Goal: Task Accomplishment & Management: Manage account settings

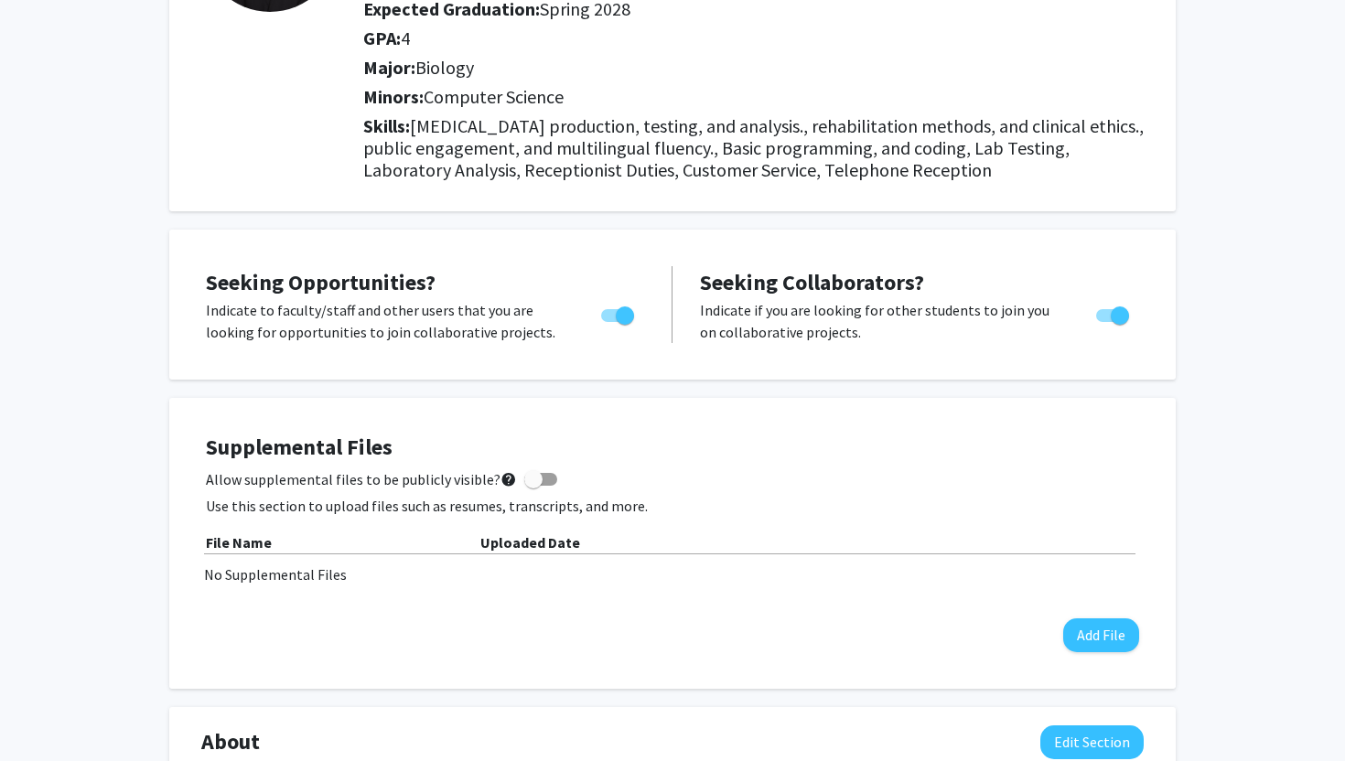
scroll to position [263, 0]
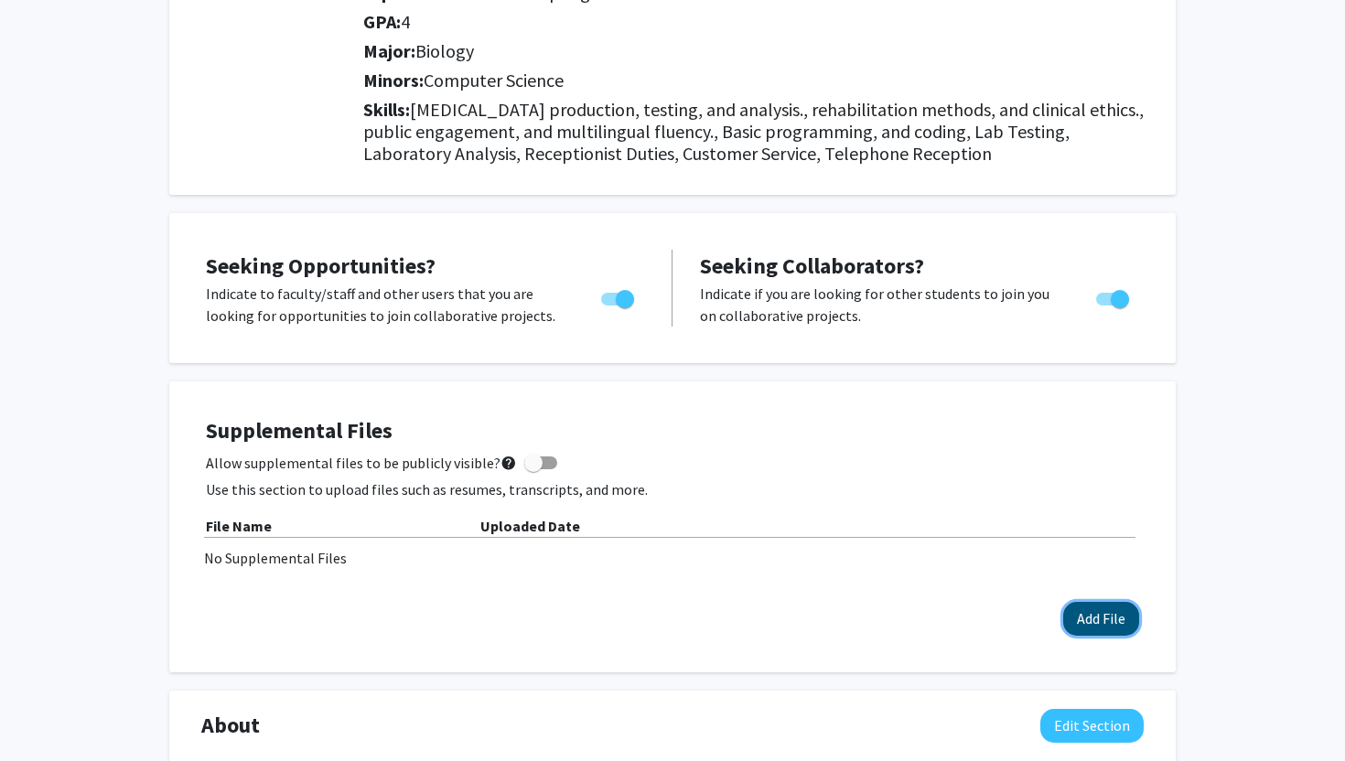
click at [1102, 625] on button "Add File" at bounding box center [1101, 619] width 76 height 34
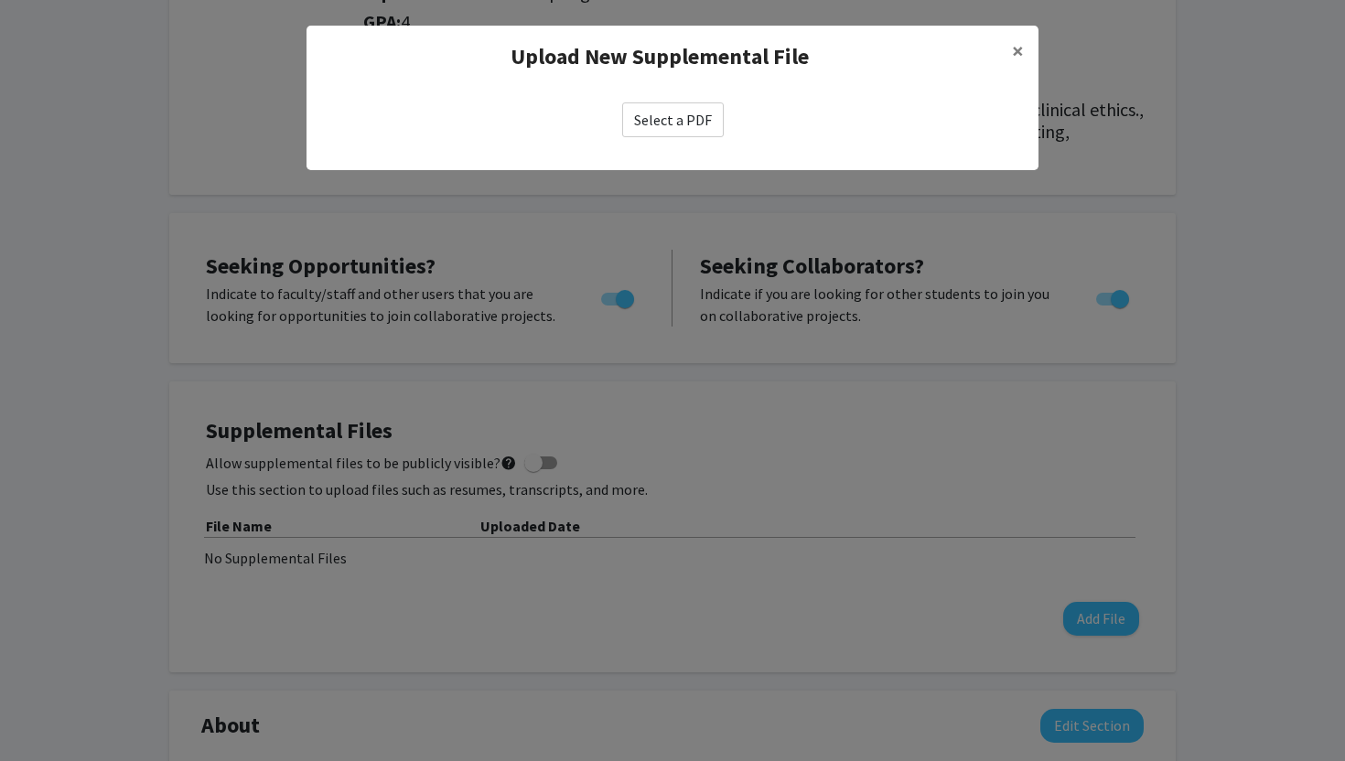
click at [697, 128] on label "Select a PDF" at bounding box center [673, 119] width 102 height 35
click at [0, 0] on input "Select a PDF" at bounding box center [0, 0] width 0 height 0
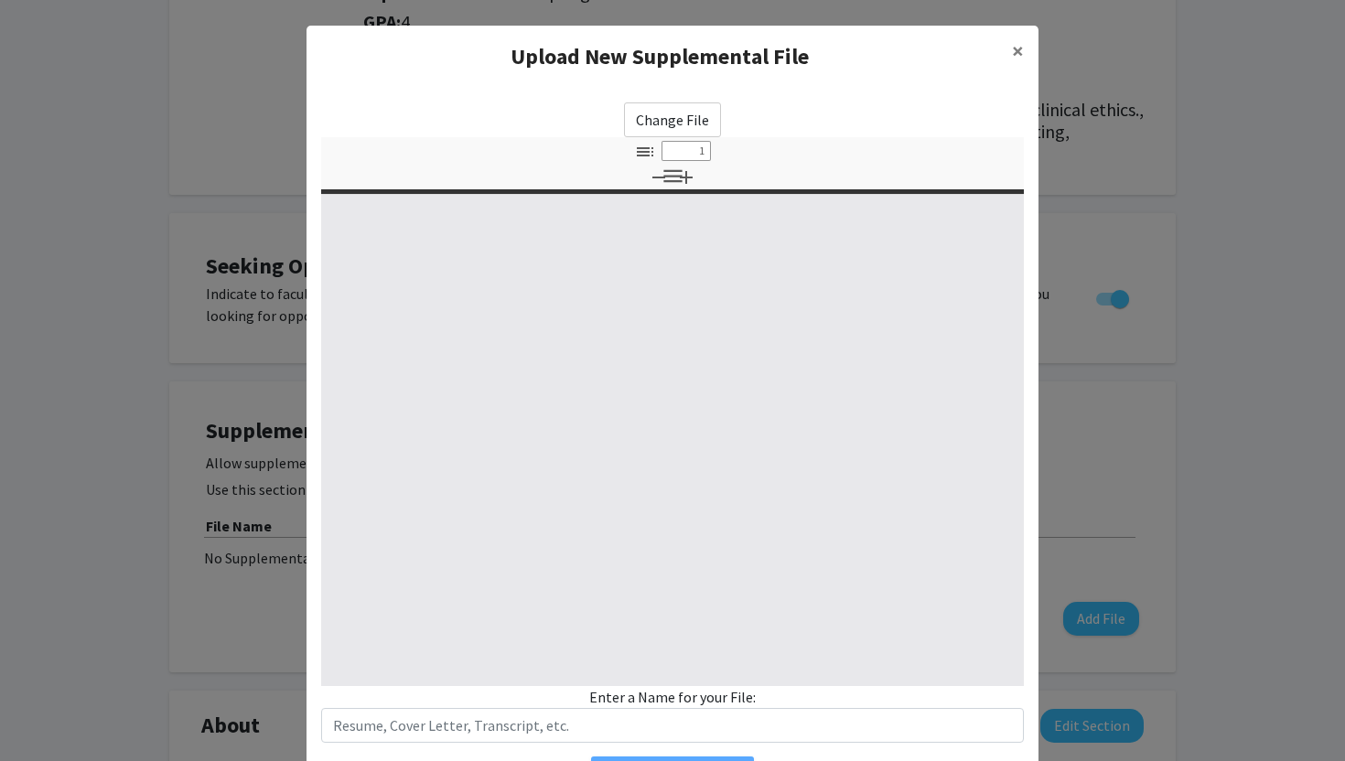
select select "custom"
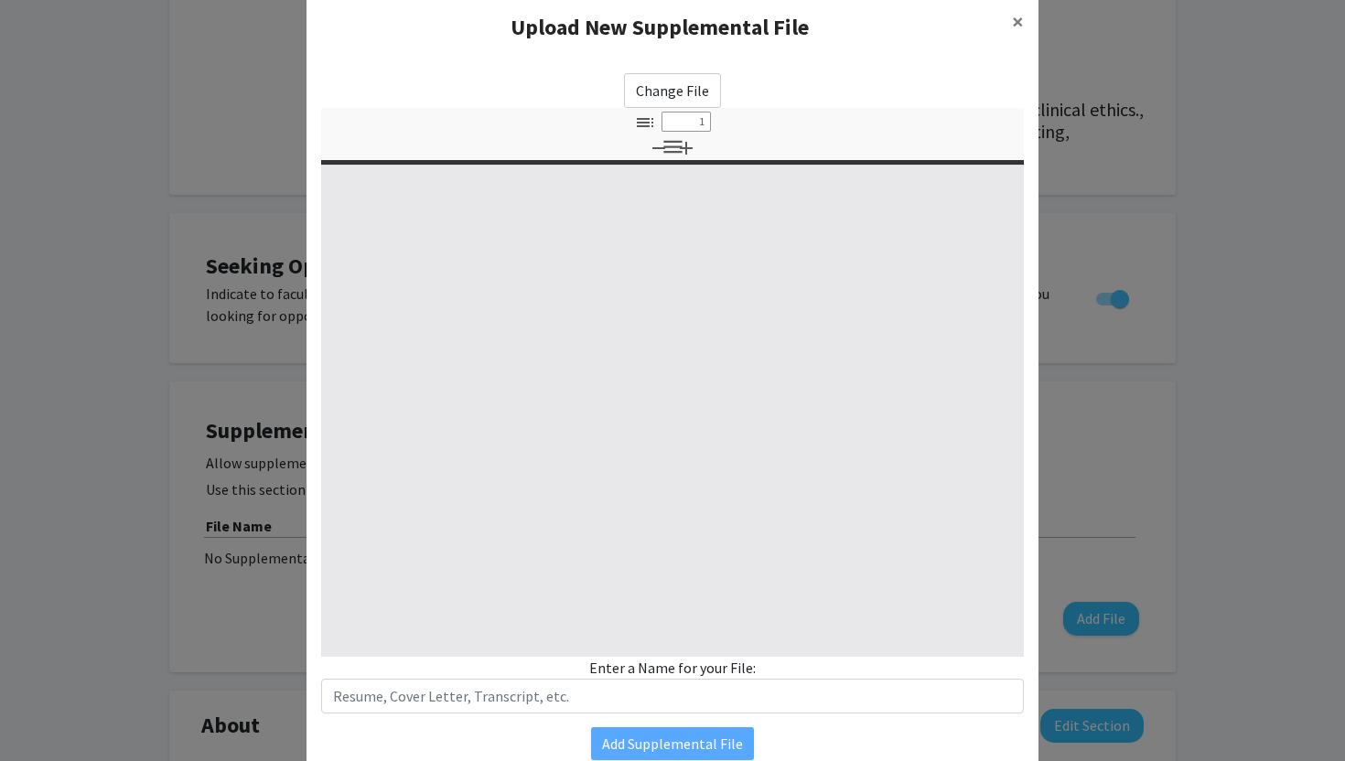
type input "0"
select select "custom"
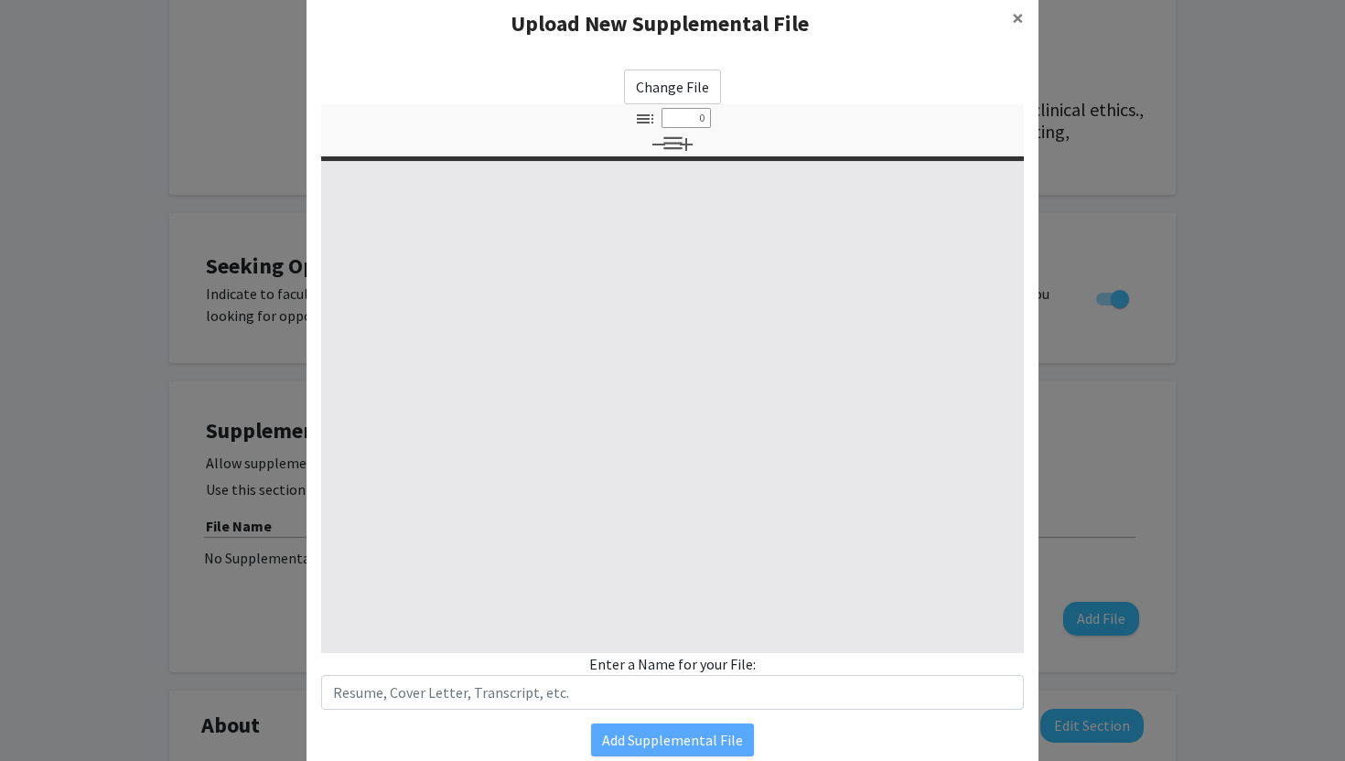
scroll to position [34, 0]
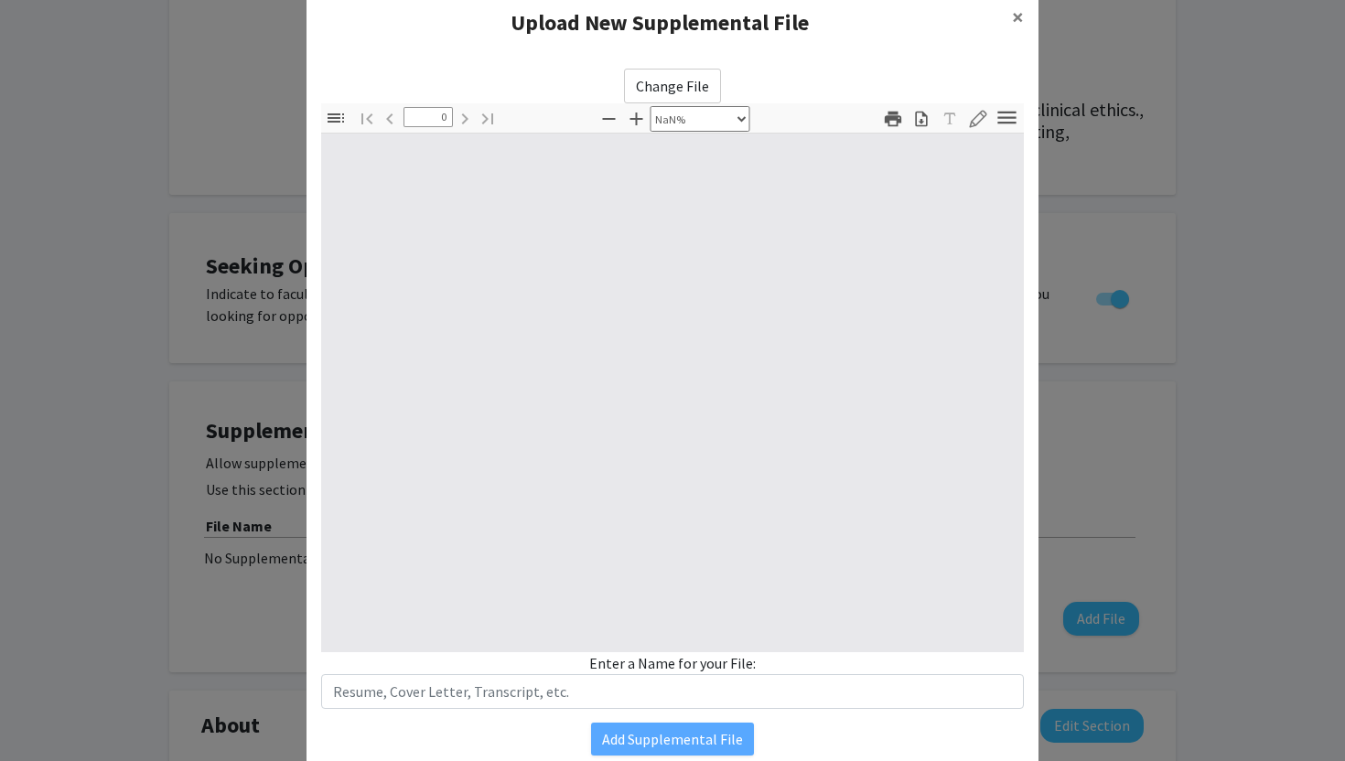
type input "1"
select select "auto"
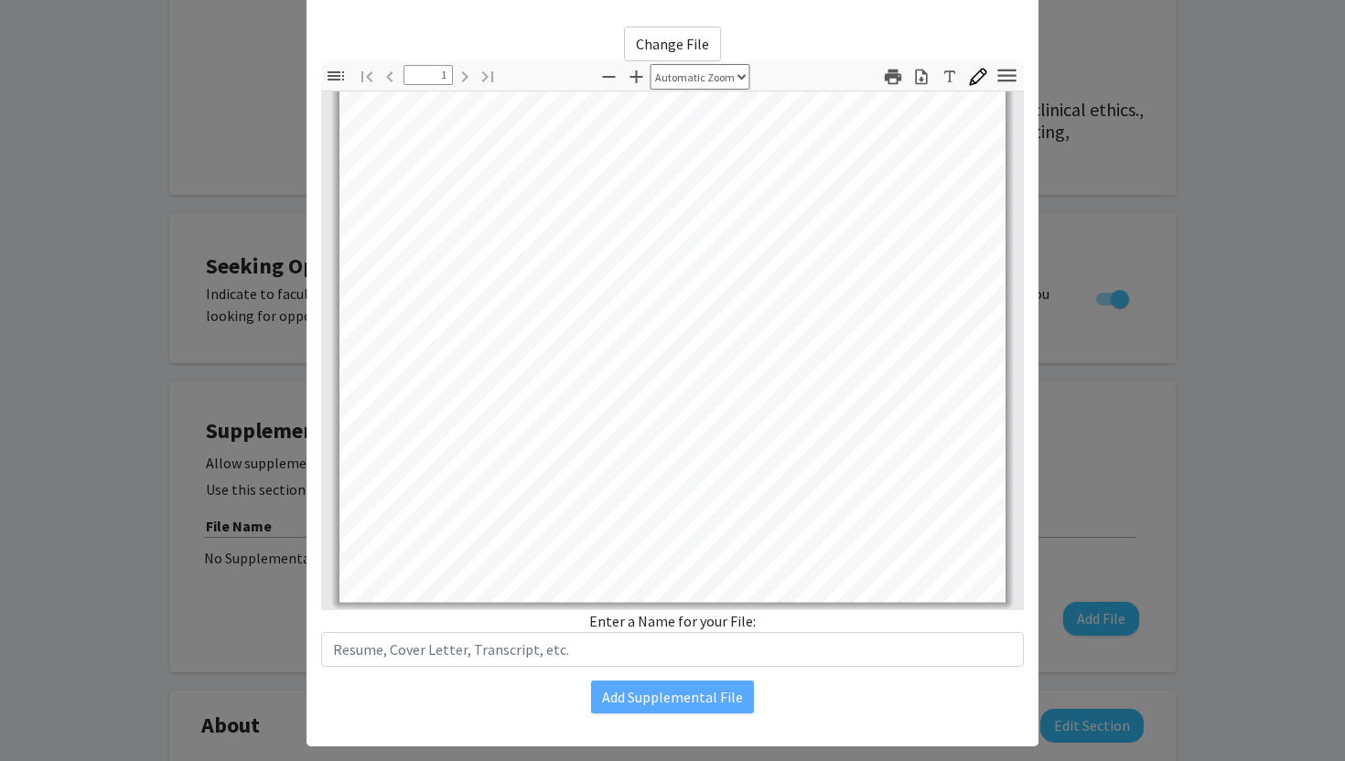
scroll to position [105, 0]
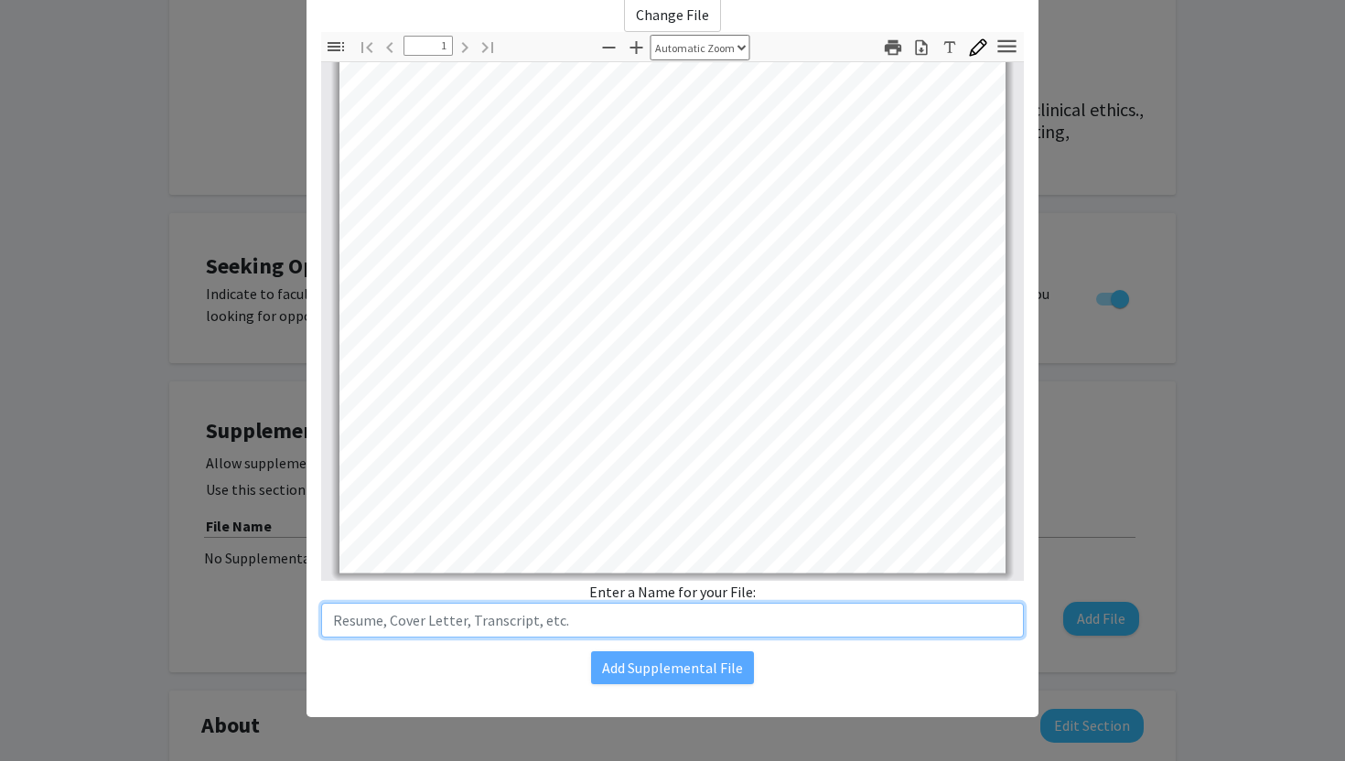
click at [728, 621] on input "text" at bounding box center [672, 620] width 703 height 35
type input "R"
type input "Resume"
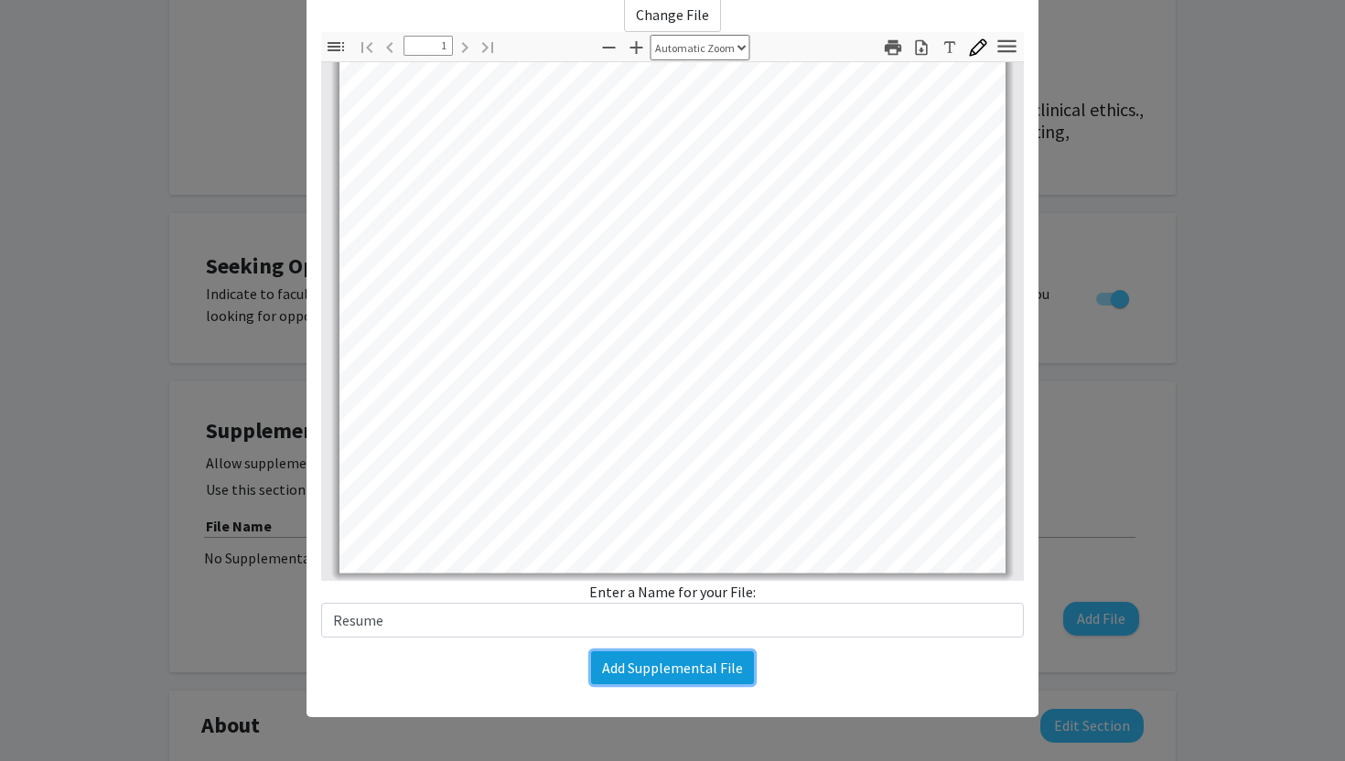
click at [649, 666] on button "Add Supplemental File" at bounding box center [672, 667] width 163 height 33
click at [675, 671] on button "Add Supplemental File" at bounding box center [672, 667] width 163 height 33
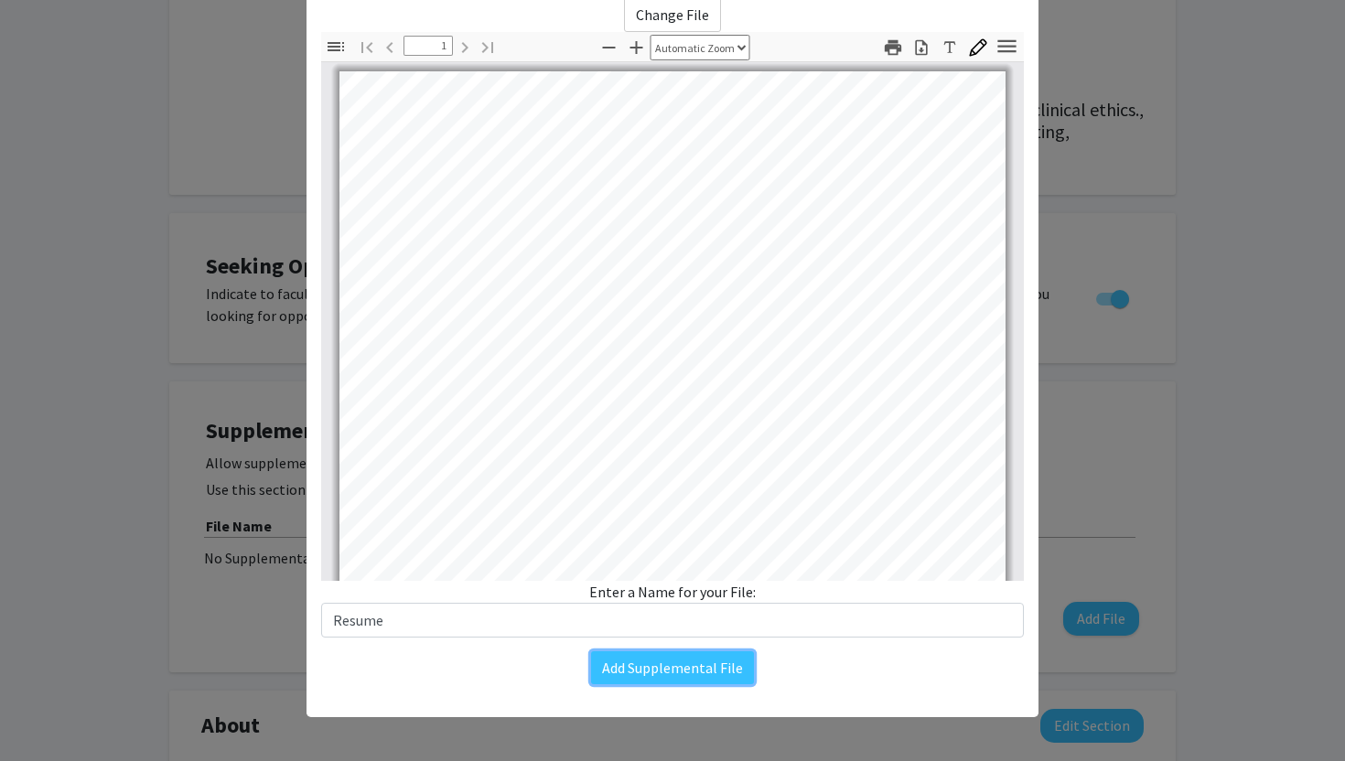
scroll to position [0, 0]
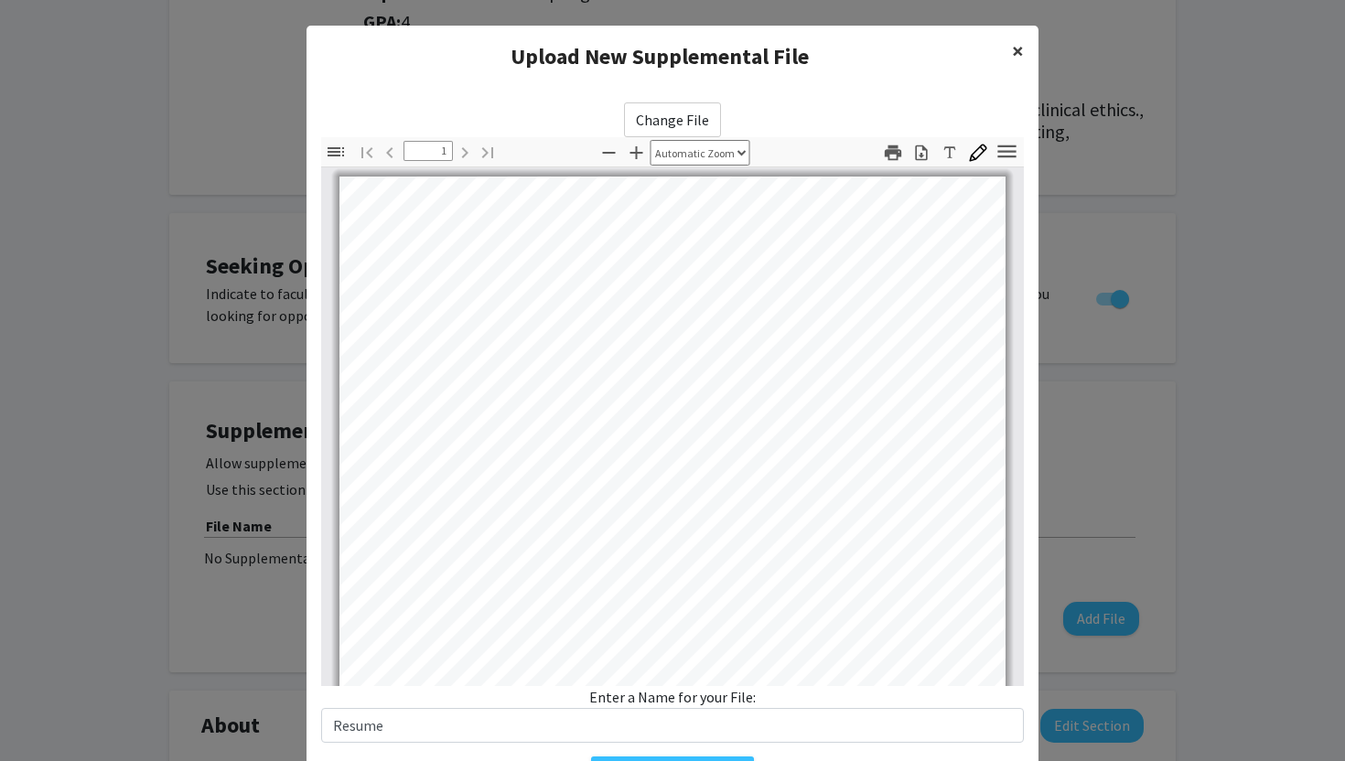
click at [1021, 46] on span "×" at bounding box center [1018, 51] width 12 height 28
click at [1017, 50] on span "×" at bounding box center [1018, 51] width 12 height 28
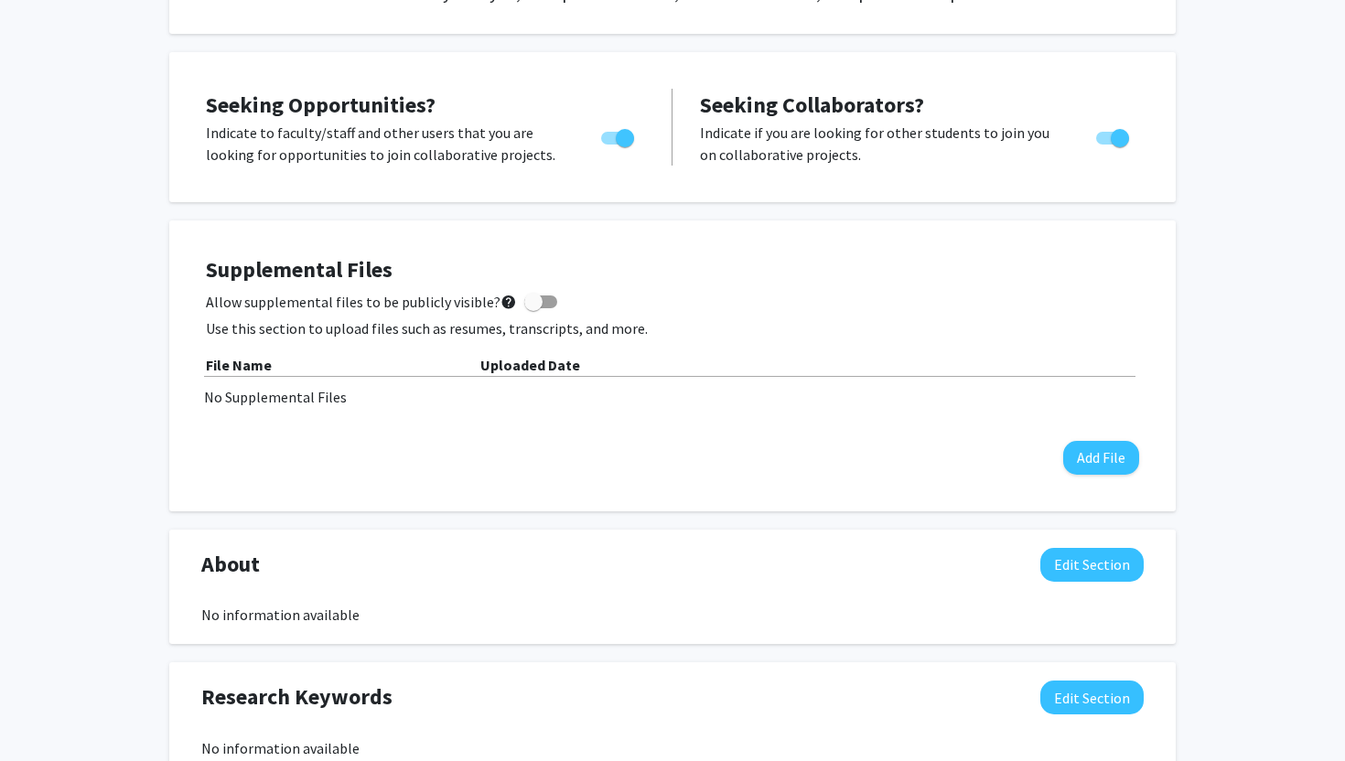
scroll to position [435, 0]
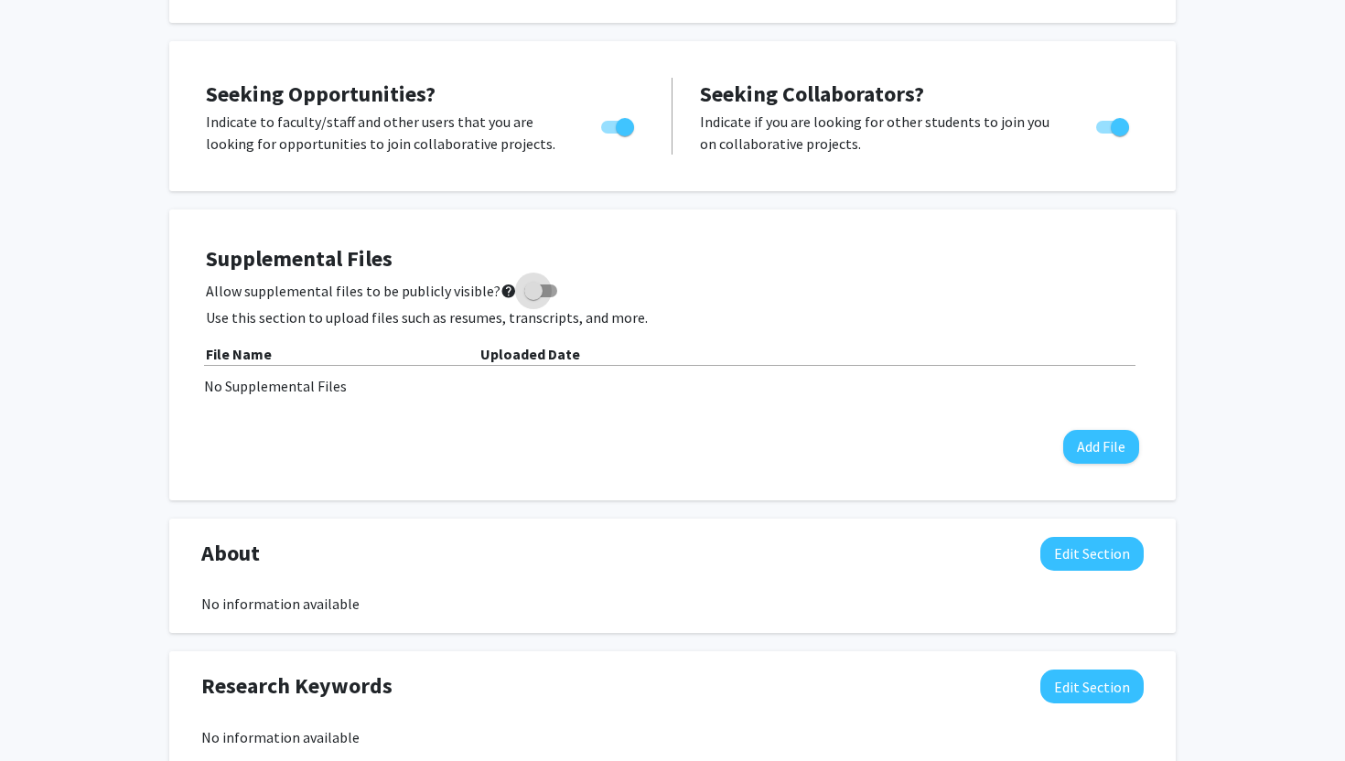
click at [528, 285] on span at bounding box center [533, 291] width 18 height 18
click at [532, 297] on input "Allow supplemental files to be publicly visible? help" at bounding box center [532, 297] width 1 height 1
checkbox input "true"
click at [1105, 454] on button "Add File" at bounding box center [1101, 447] width 76 height 34
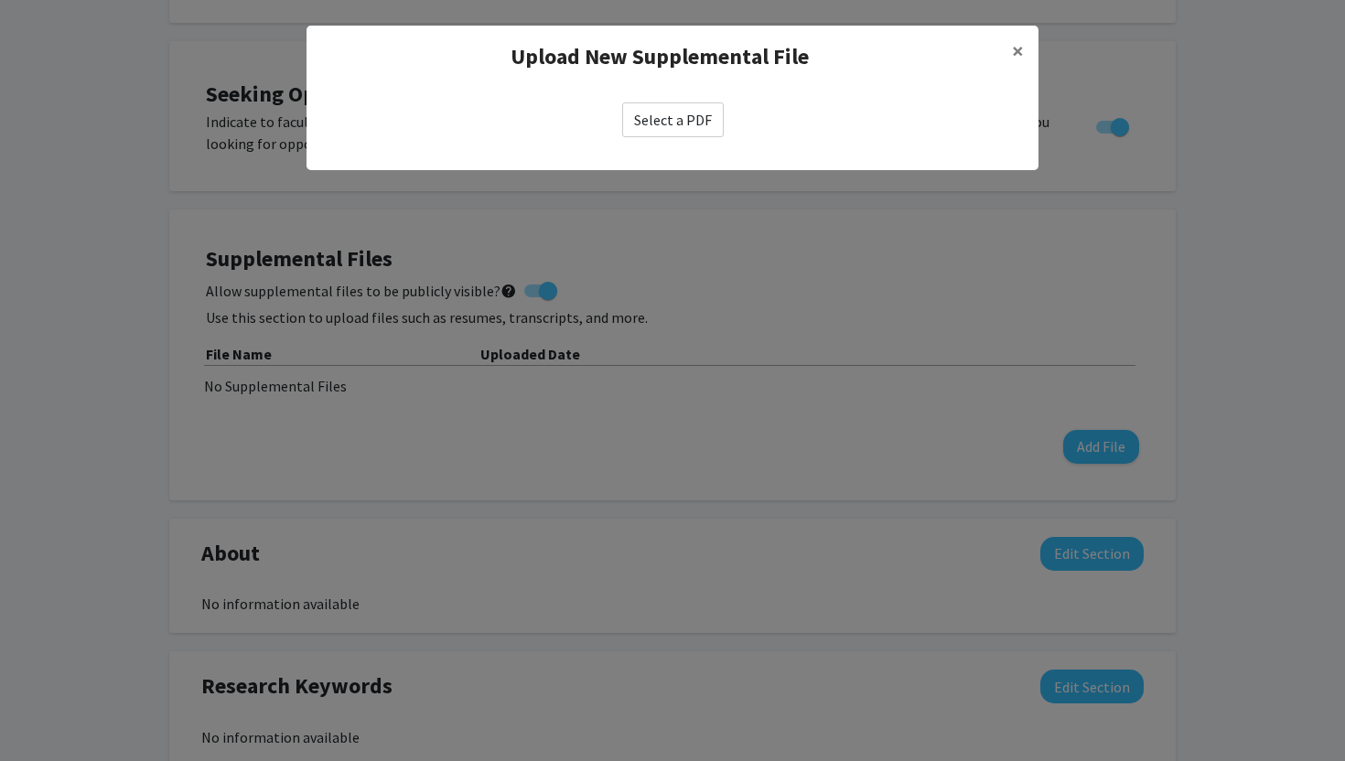
click at [693, 117] on label "Select a PDF" at bounding box center [673, 119] width 102 height 35
click at [0, 0] on input "Select a PDF" at bounding box center [0, 0] width 0 height 0
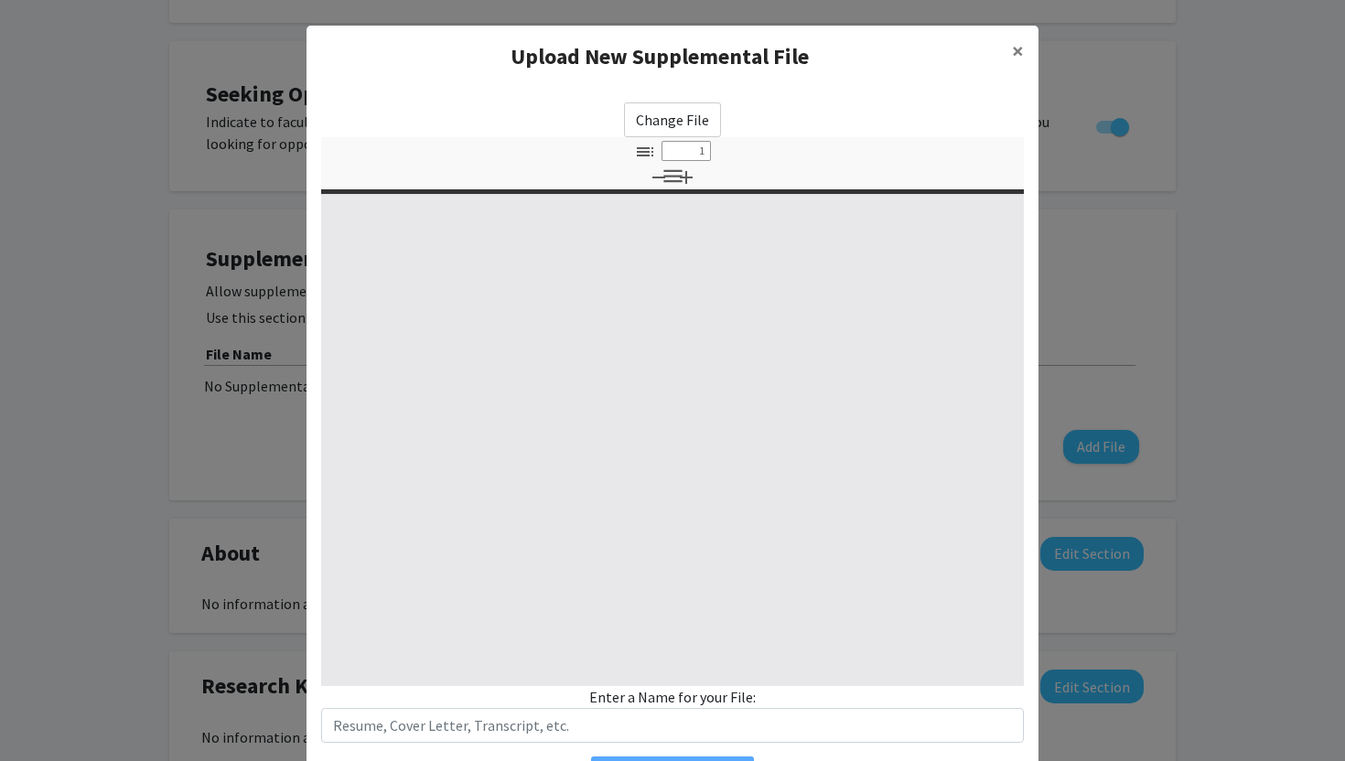
type input "0"
select select "custom"
type input "1"
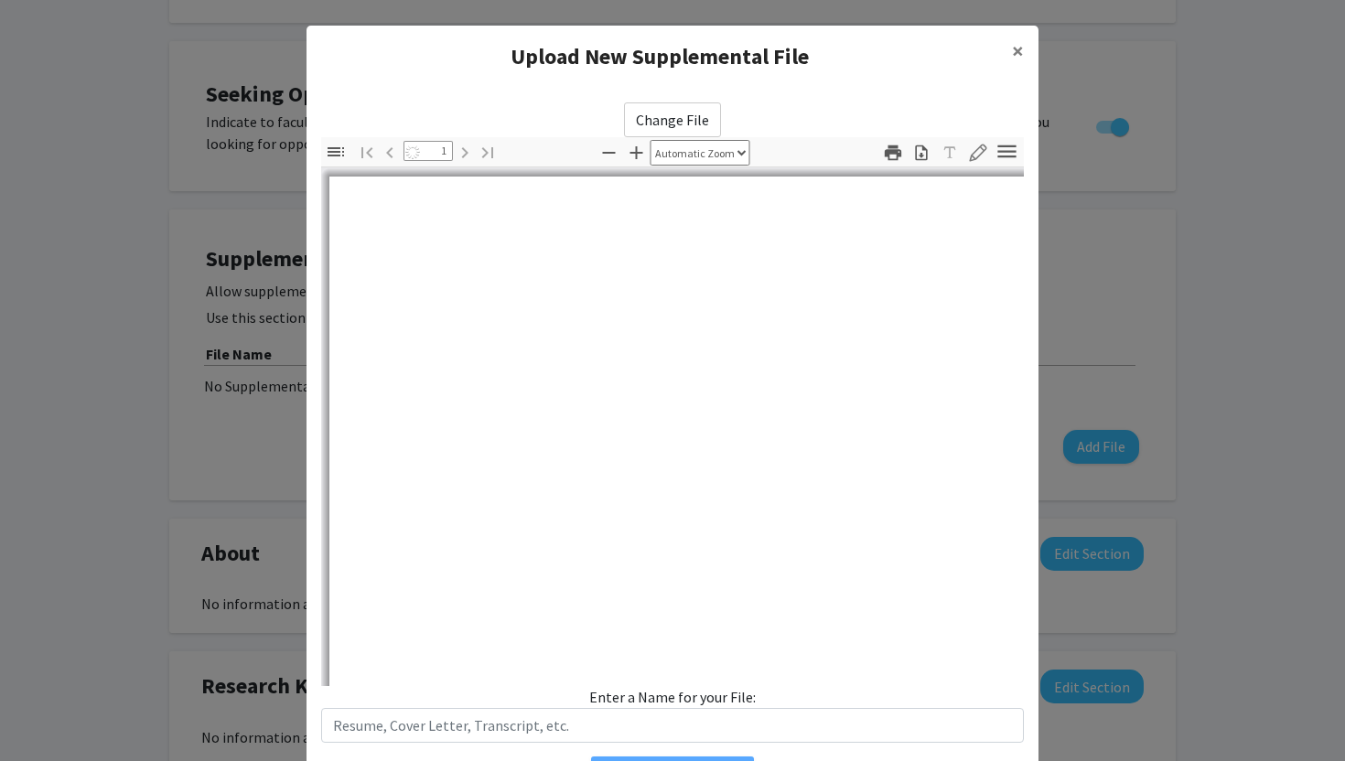
select select "auto"
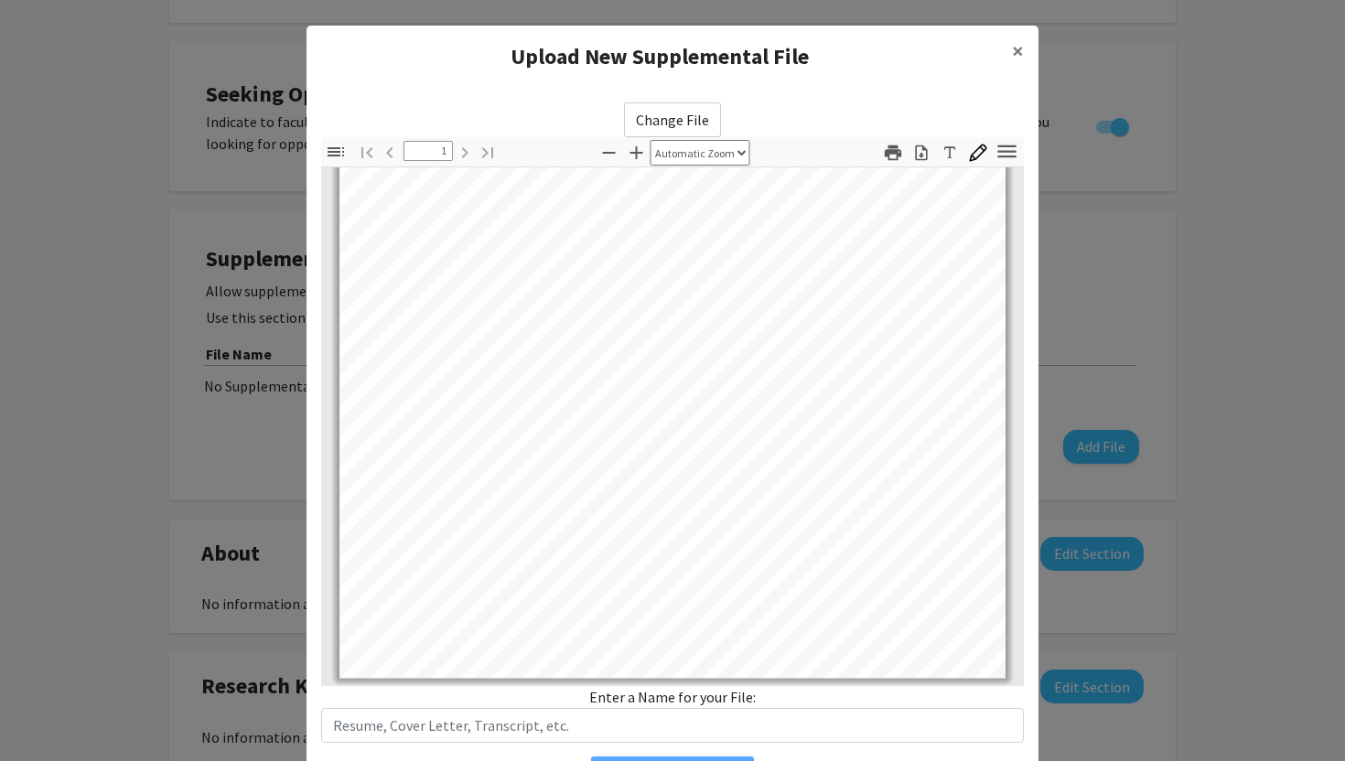
scroll to position [105, 0]
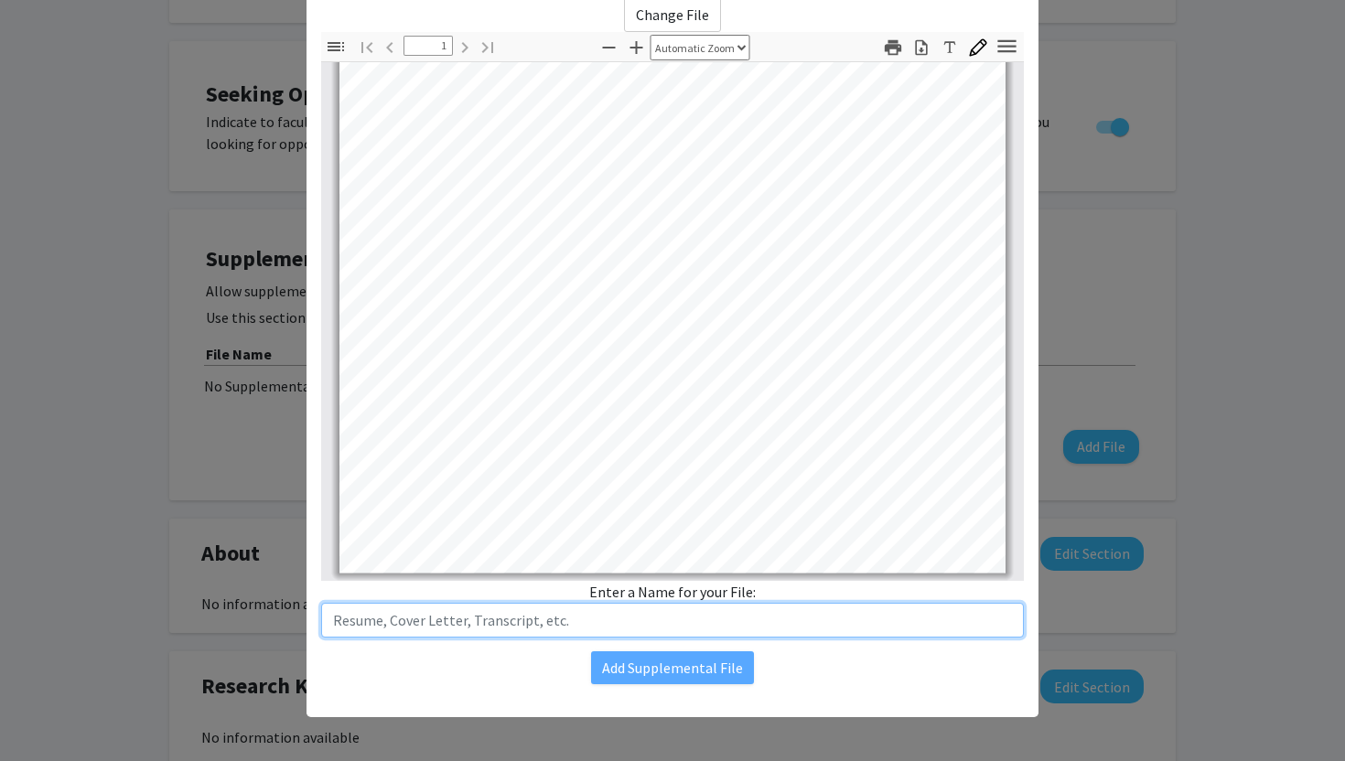
click at [562, 629] on input "text" at bounding box center [672, 620] width 703 height 35
type input "Professional Resume"
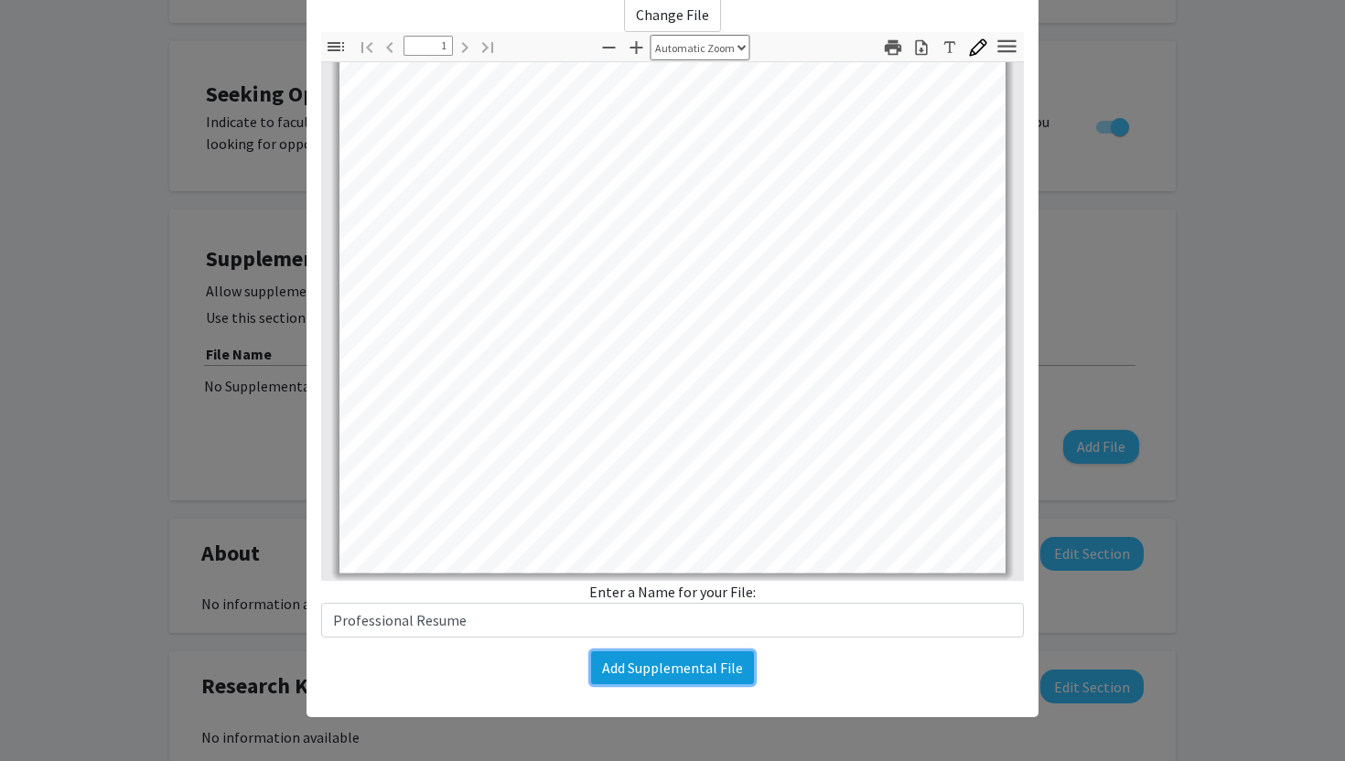
click at [645, 669] on button "Add Supplemental File" at bounding box center [672, 667] width 163 height 33
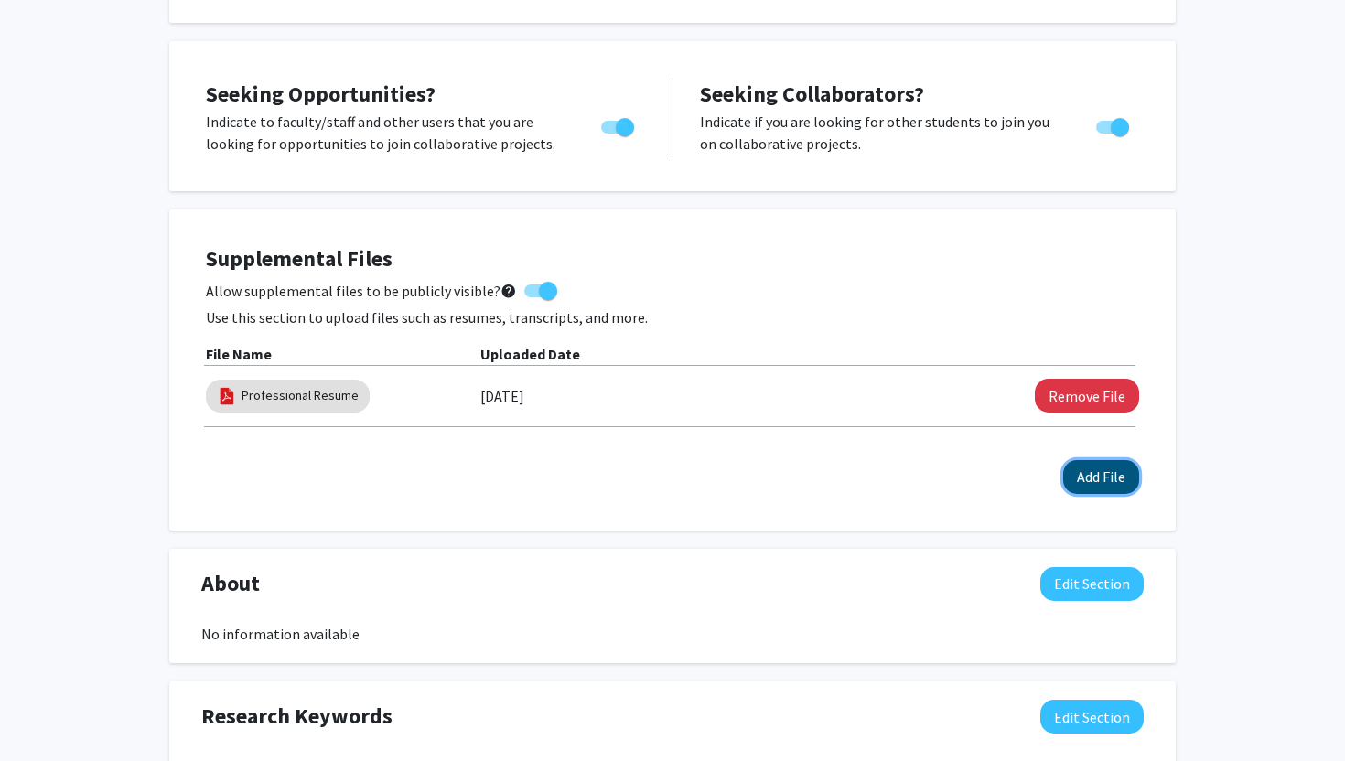
click at [1102, 481] on button "Add File" at bounding box center [1101, 477] width 76 height 34
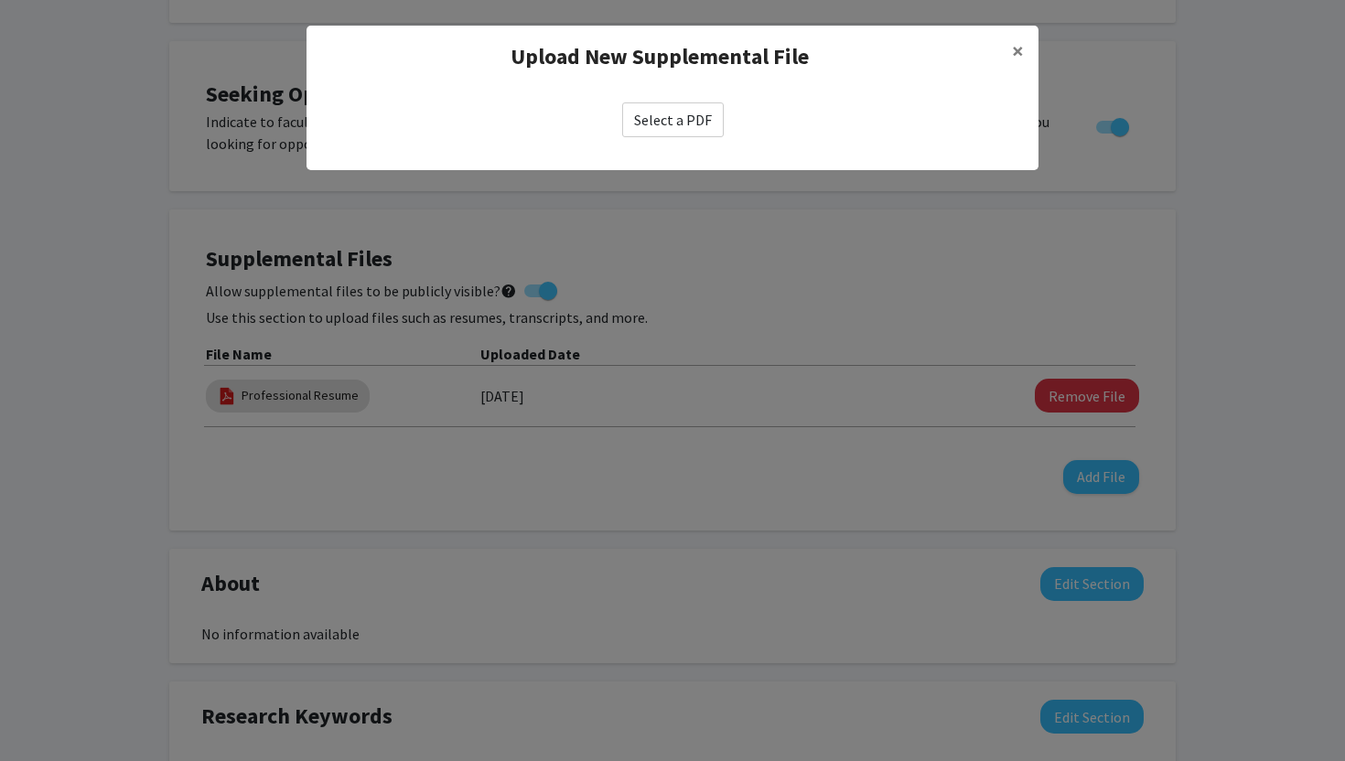
click at [670, 129] on label "Select a PDF" at bounding box center [673, 119] width 102 height 35
click at [0, 0] on input "Select a PDF" at bounding box center [0, 0] width 0 height 0
select select "custom"
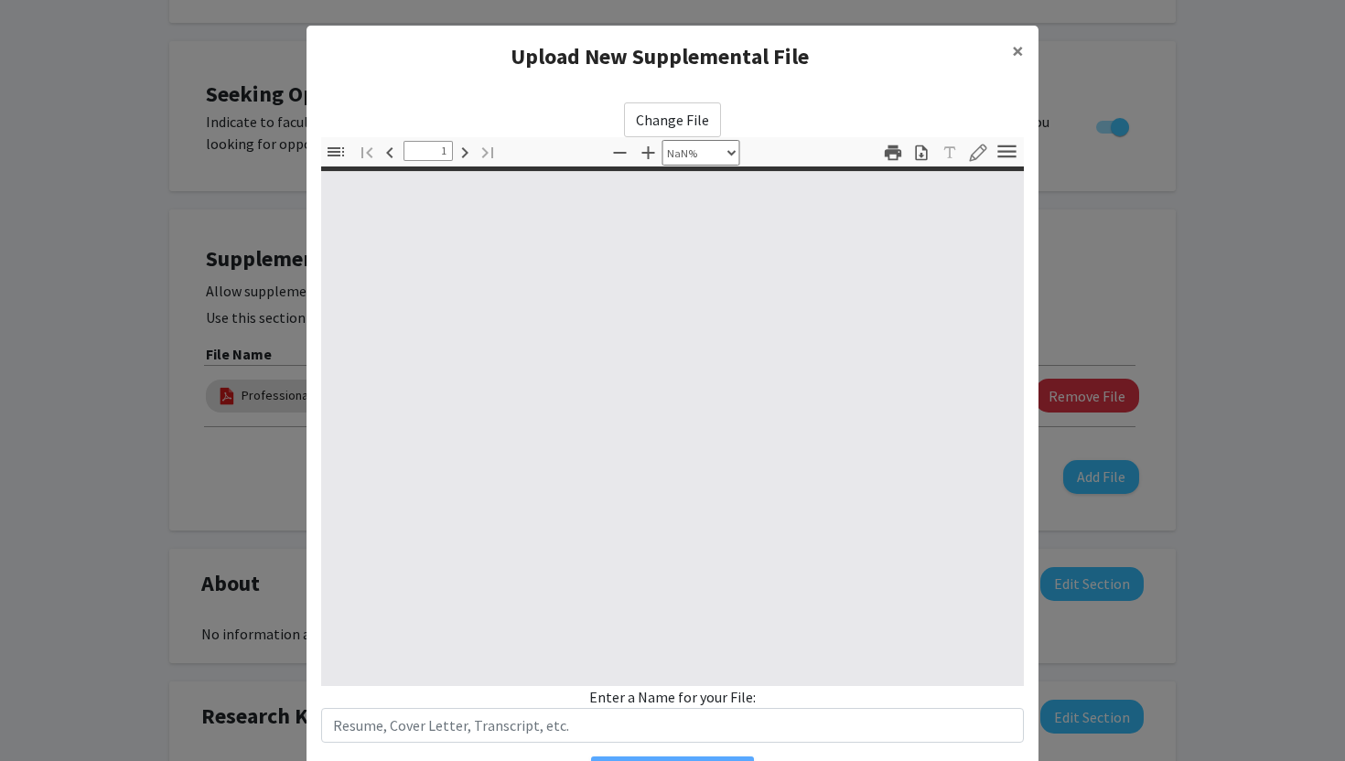
type input "0"
select select "custom"
type input "1"
select select "auto"
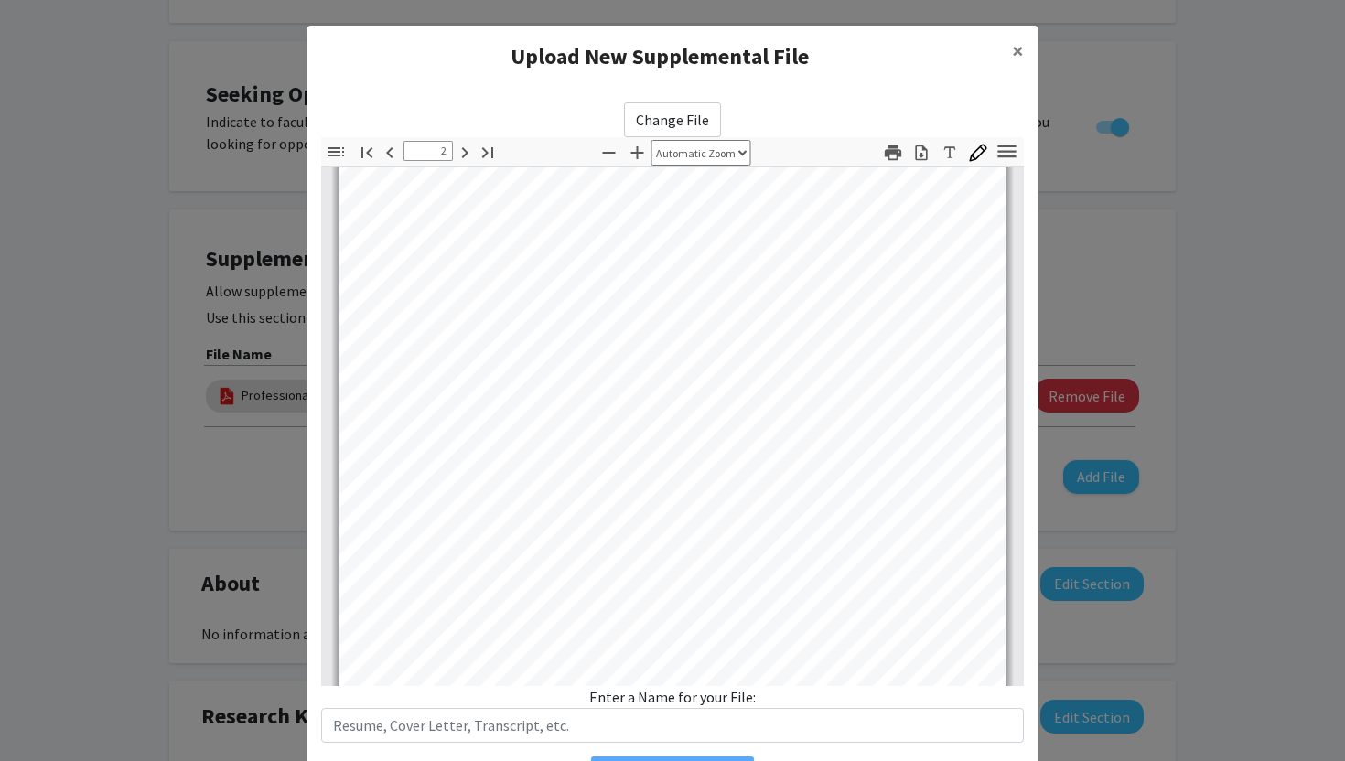
scroll to position [1154, 0]
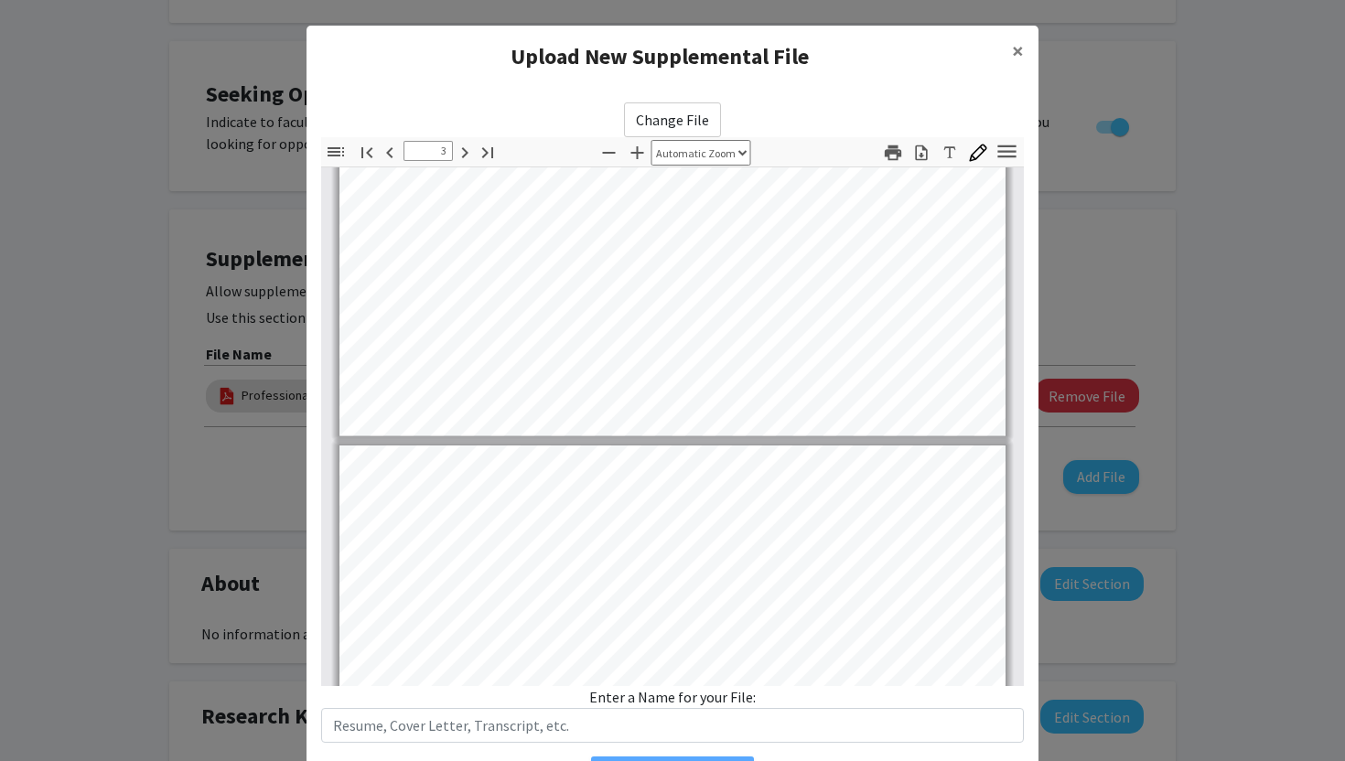
type input "4"
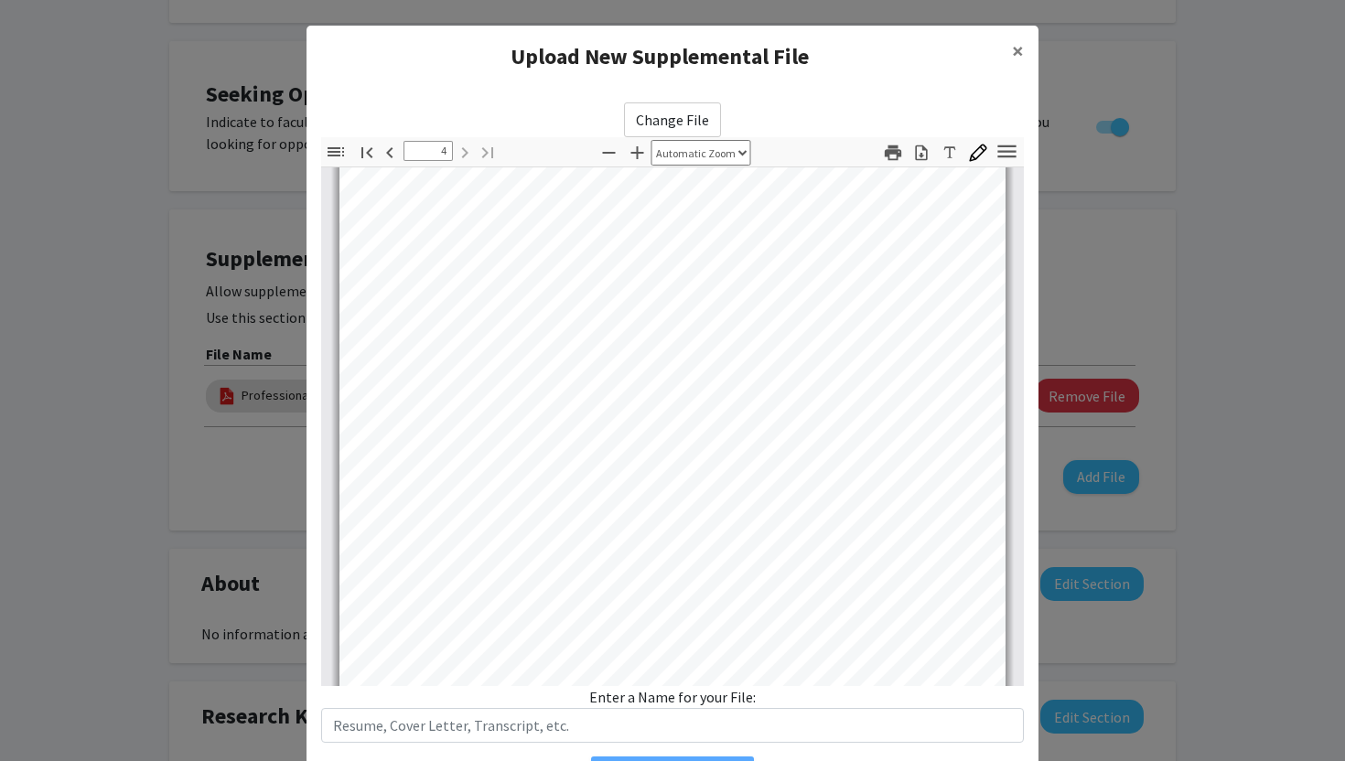
scroll to position [2976, 0]
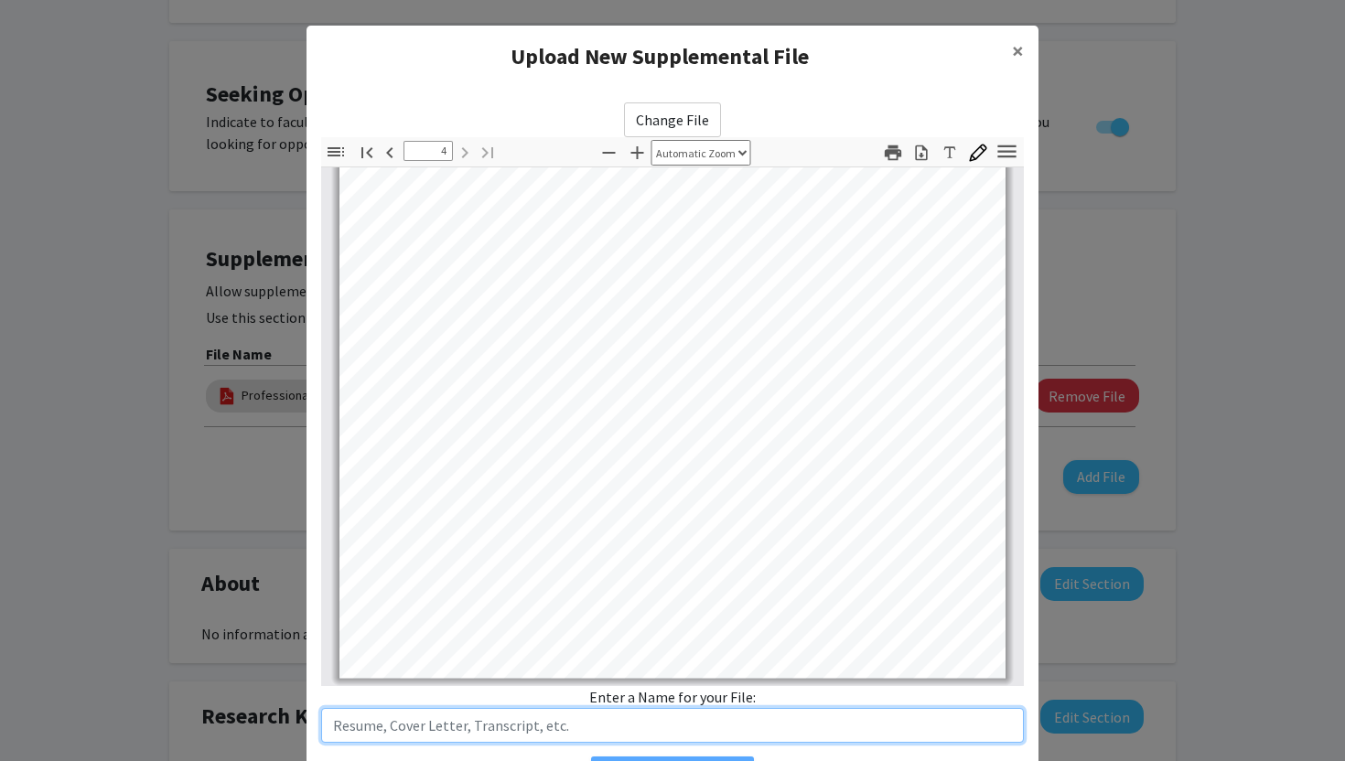
click at [399, 719] on input "text" at bounding box center [672, 725] width 703 height 35
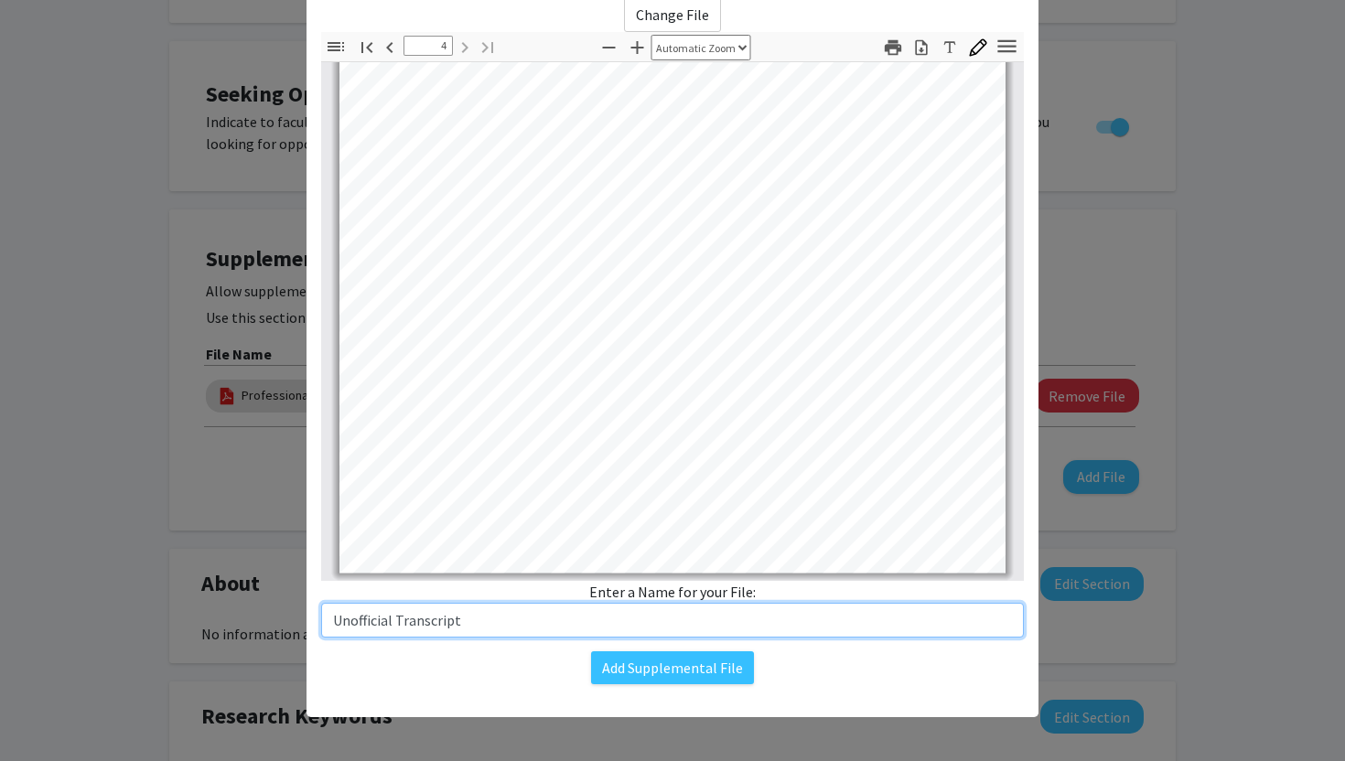
type input "Unofficial Transcript"
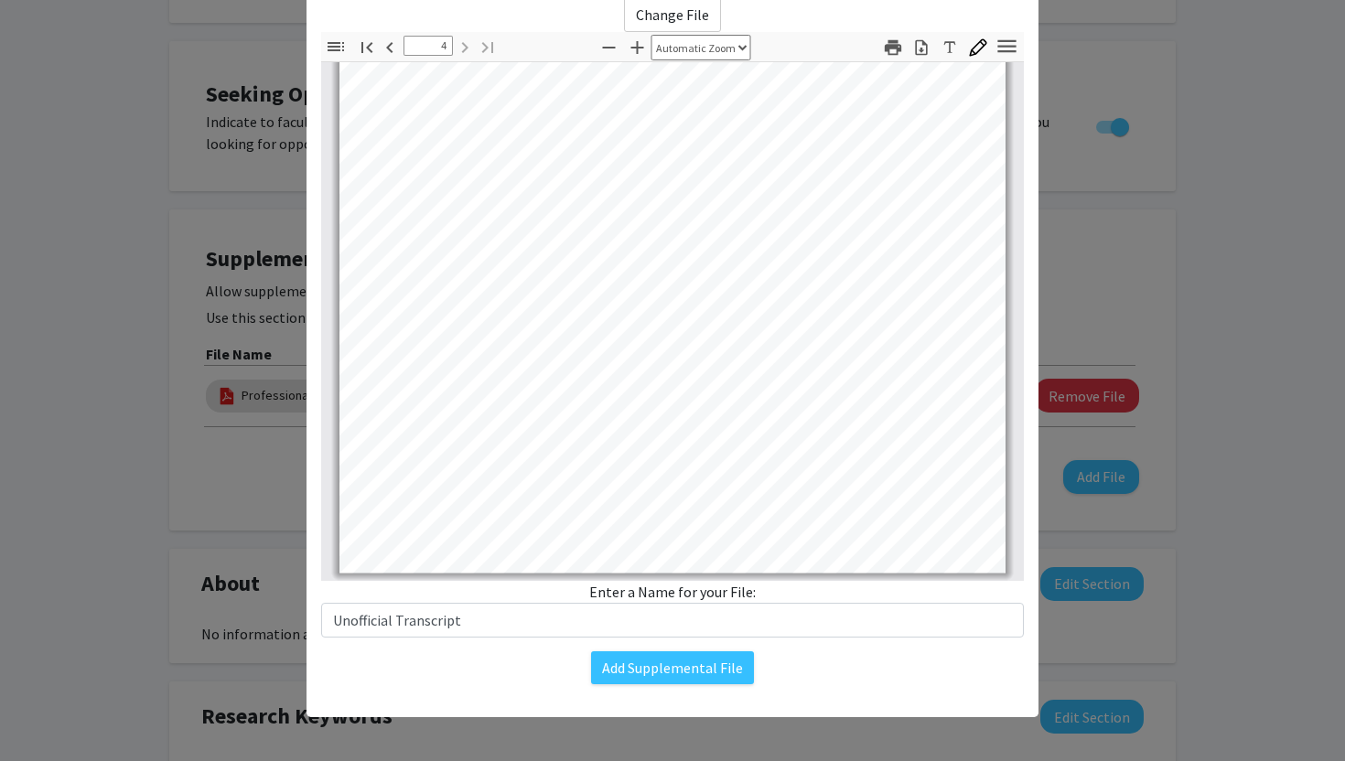
click at [510, 665] on div "Add Supplemental File" at bounding box center [672, 667] width 703 height 33
click at [628, 658] on button "Add Supplemental File" at bounding box center [672, 667] width 163 height 33
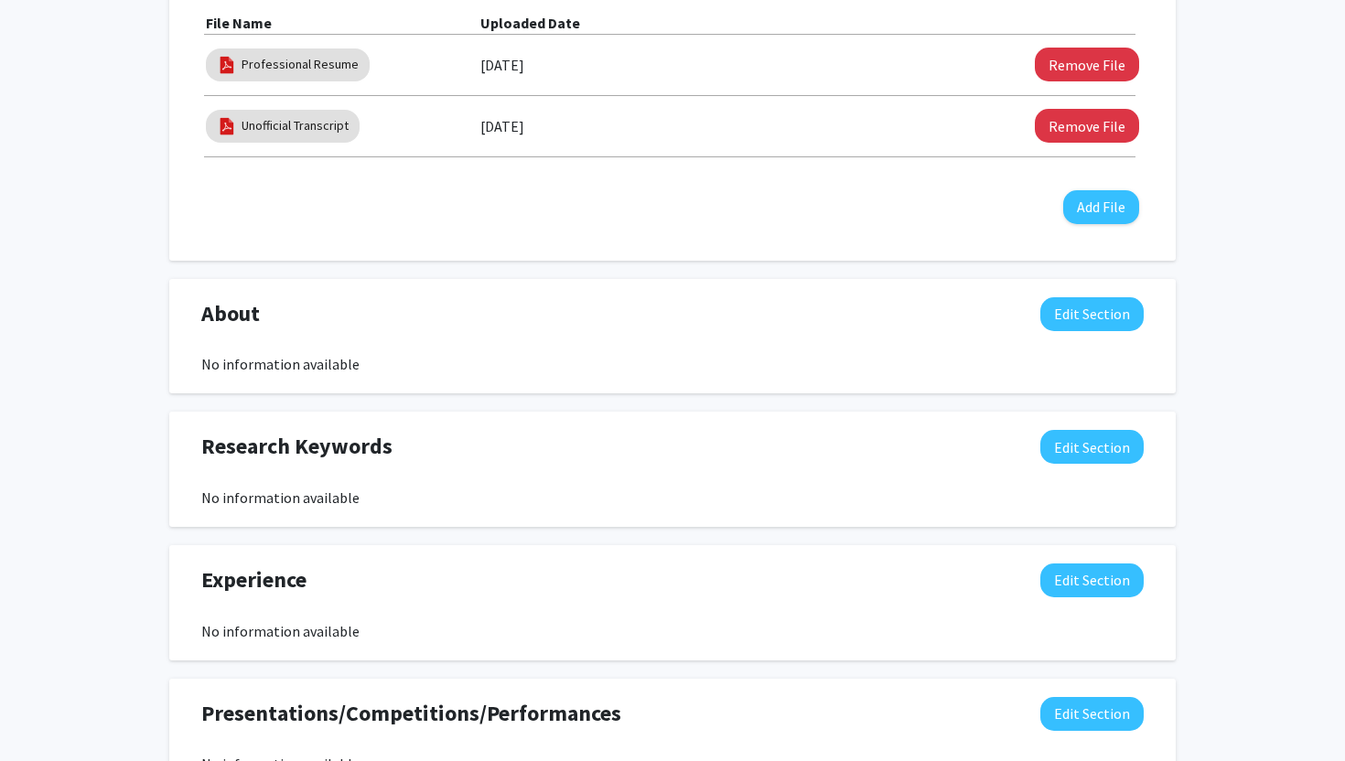
scroll to position [774, 0]
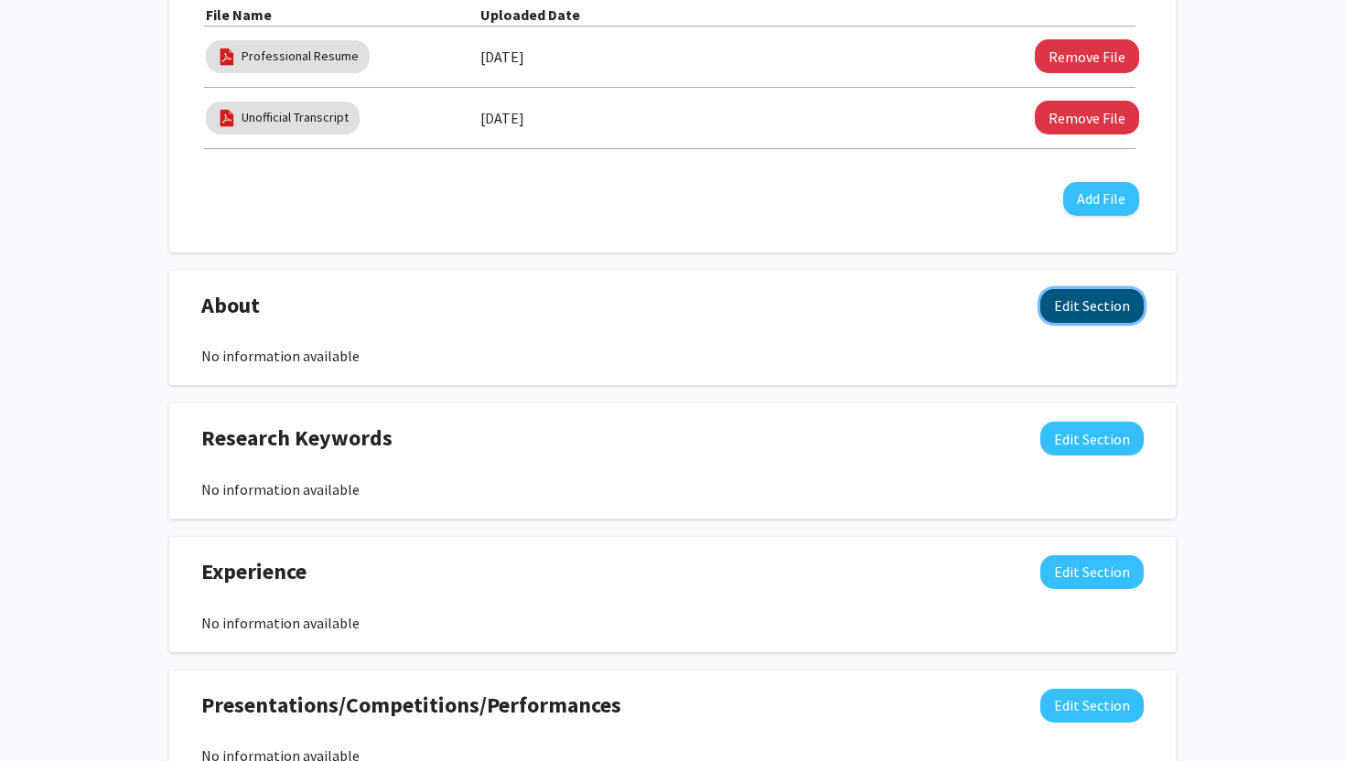
click at [1125, 306] on button "Edit Section" at bounding box center [1091, 306] width 103 height 34
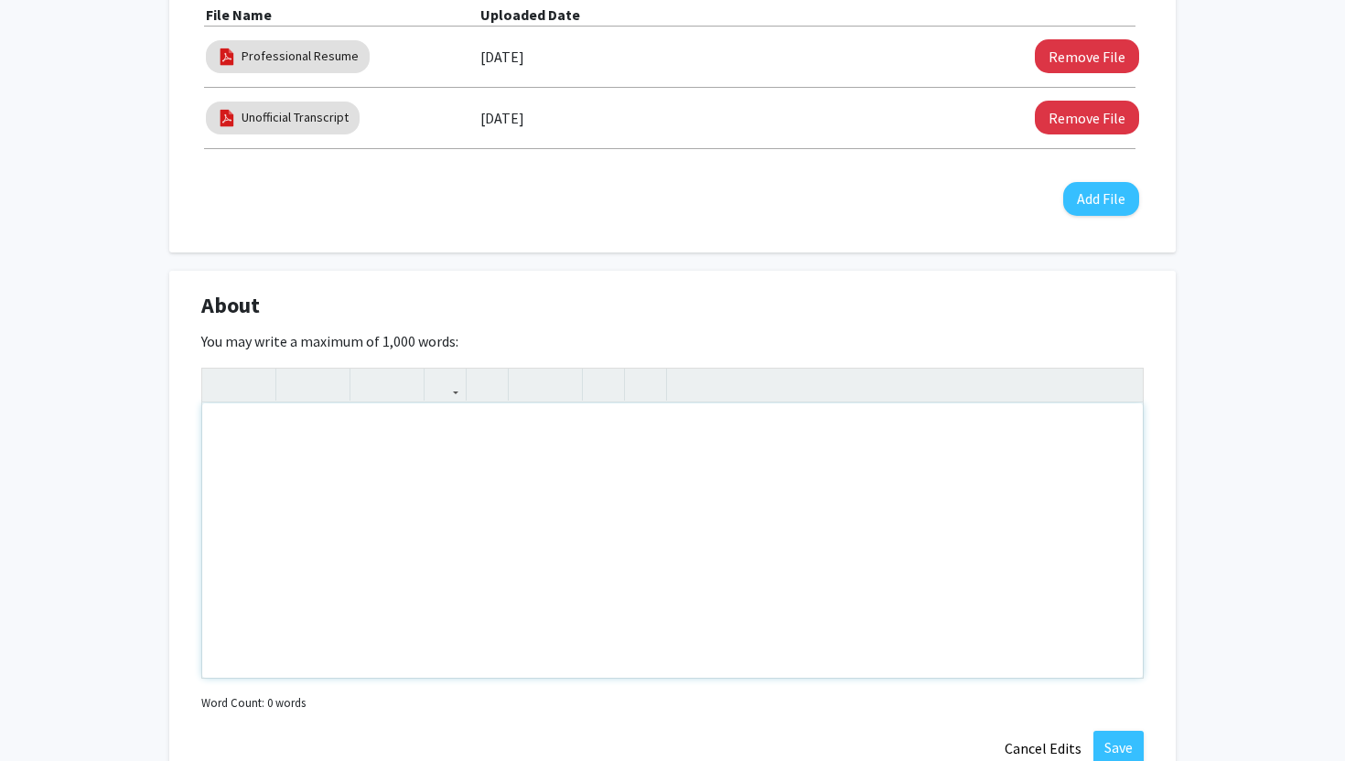
click at [396, 438] on div "Note to users with screen readers: Please deactivate our accessibility plugin f…" at bounding box center [672, 540] width 940 height 274
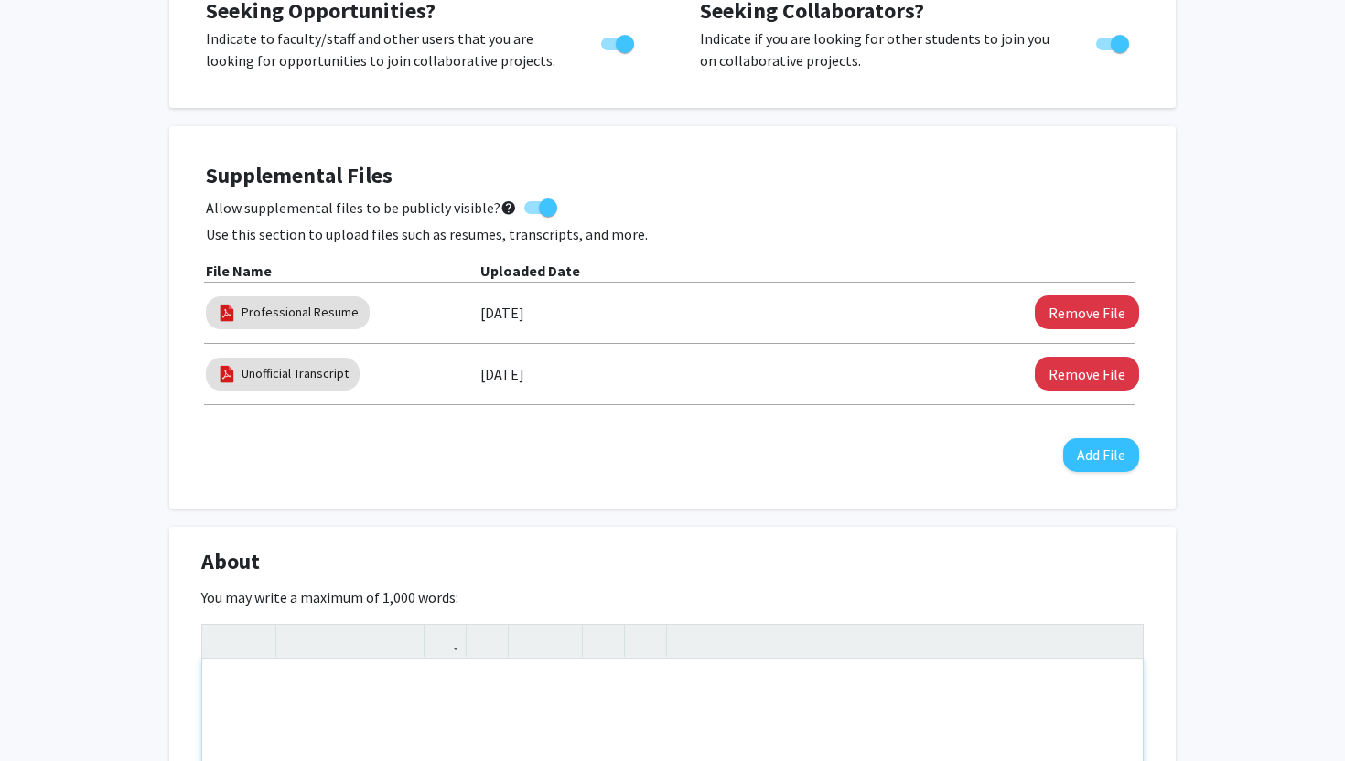
scroll to position [513, 0]
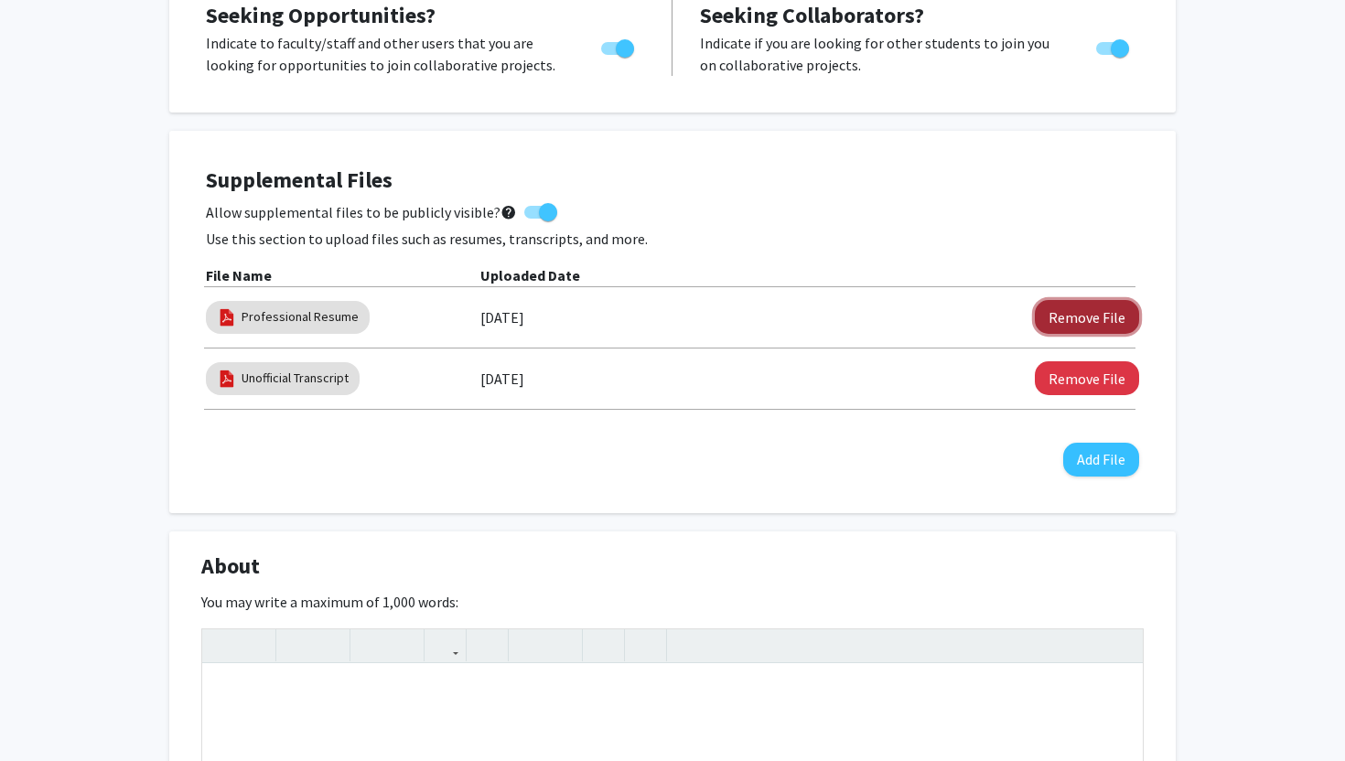
click at [1068, 308] on button "Remove File" at bounding box center [1087, 317] width 104 height 34
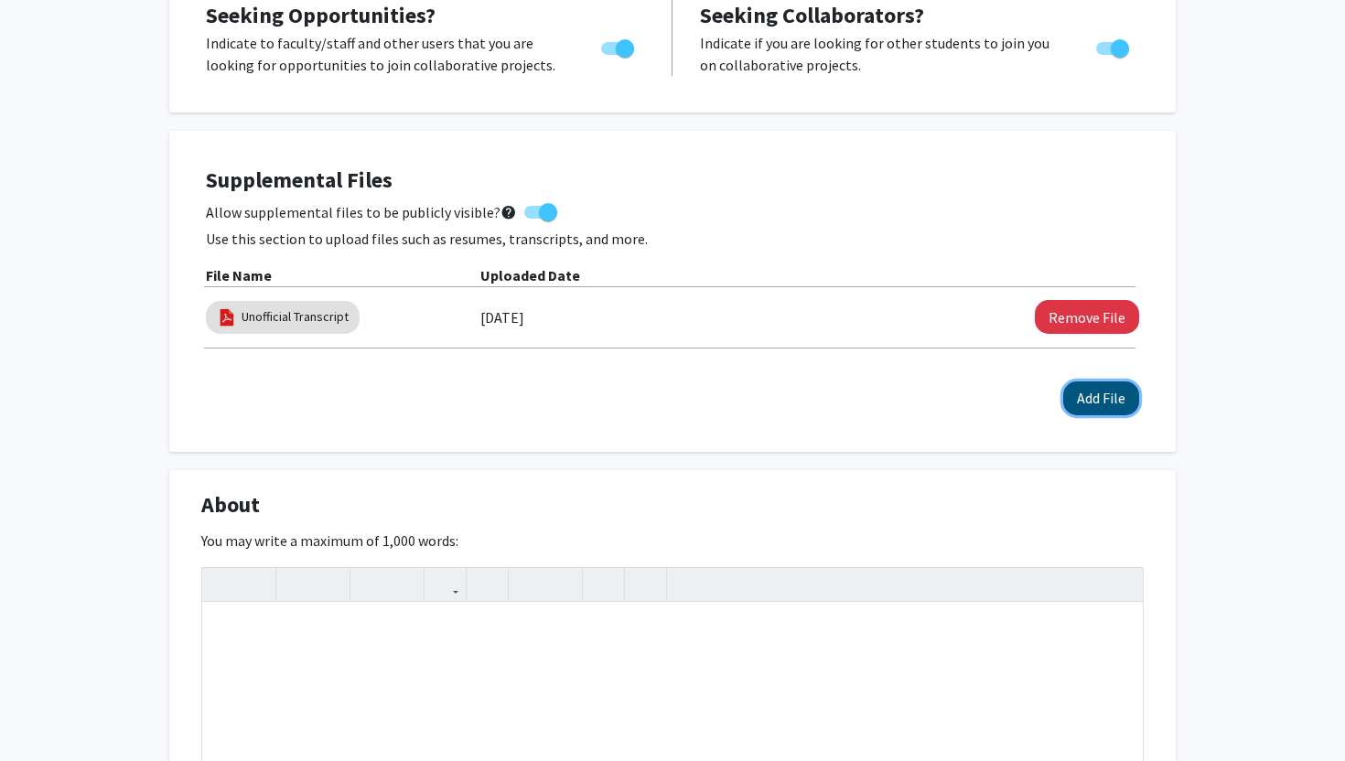
click at [1095, 395] on button "Add File" at bounding box center [1101, 399] width 76 height 34
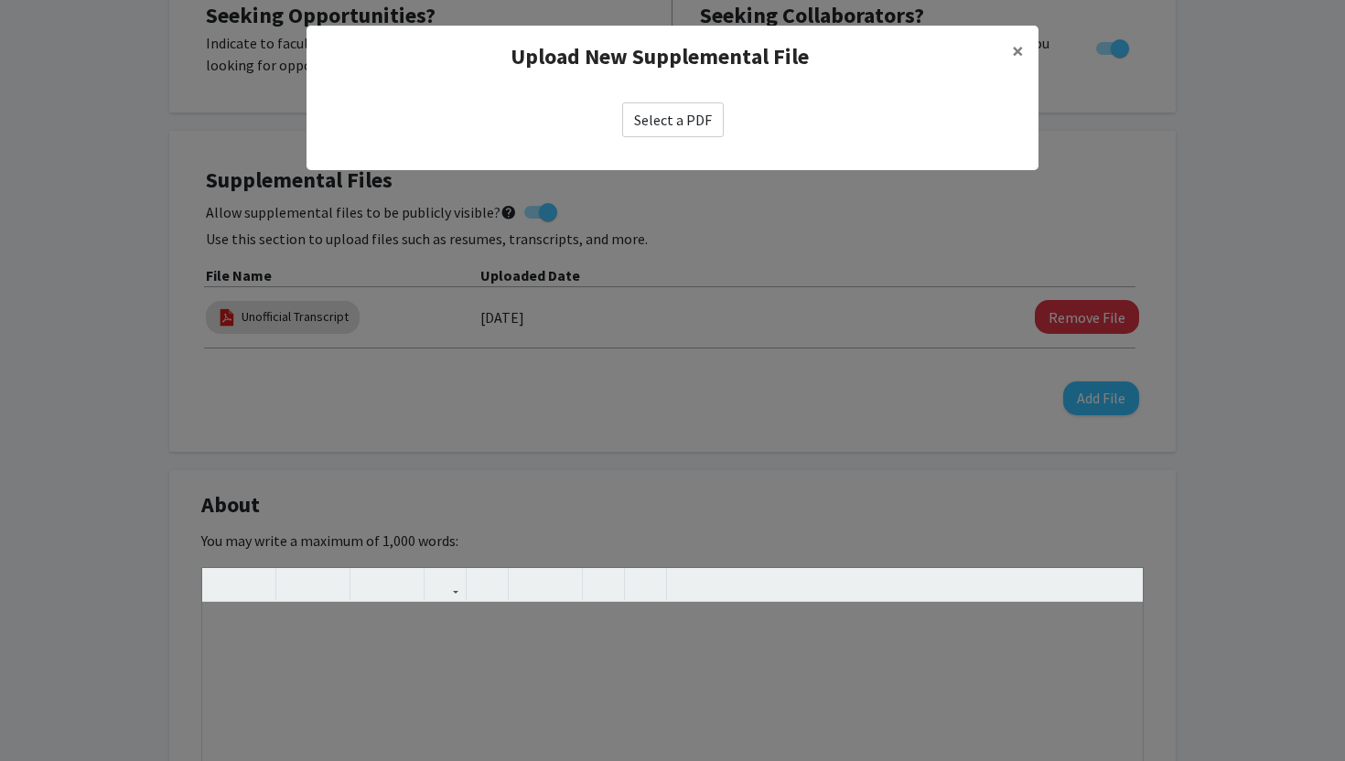
click at [667, 116] on label "Select a PDF" at bounding box center [673, 119] width 102 height 35
click at [0, 0] on input "Select a PDF" at bounding box center [0, 0] width 0 height 0
select select "custom"
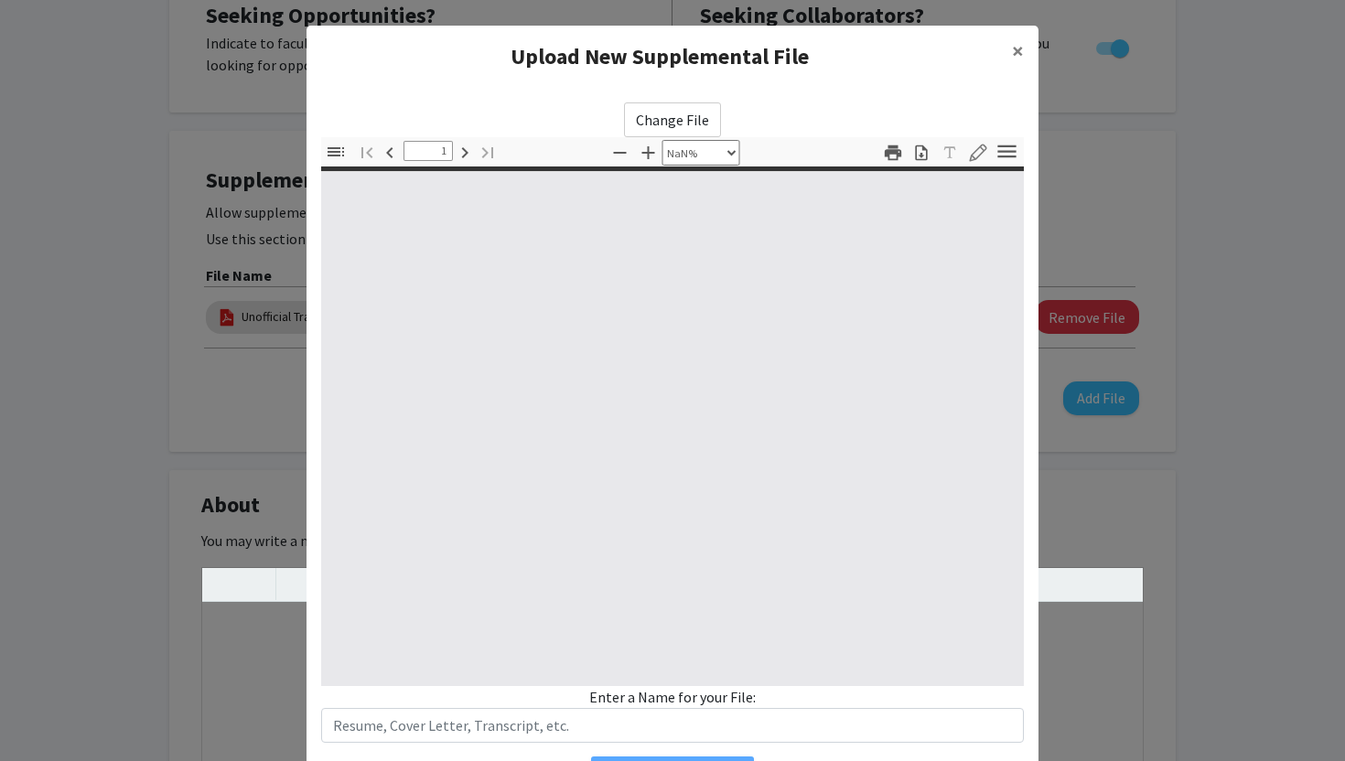
type input "0"
select select "custom"
type input "1"
select select "auto"
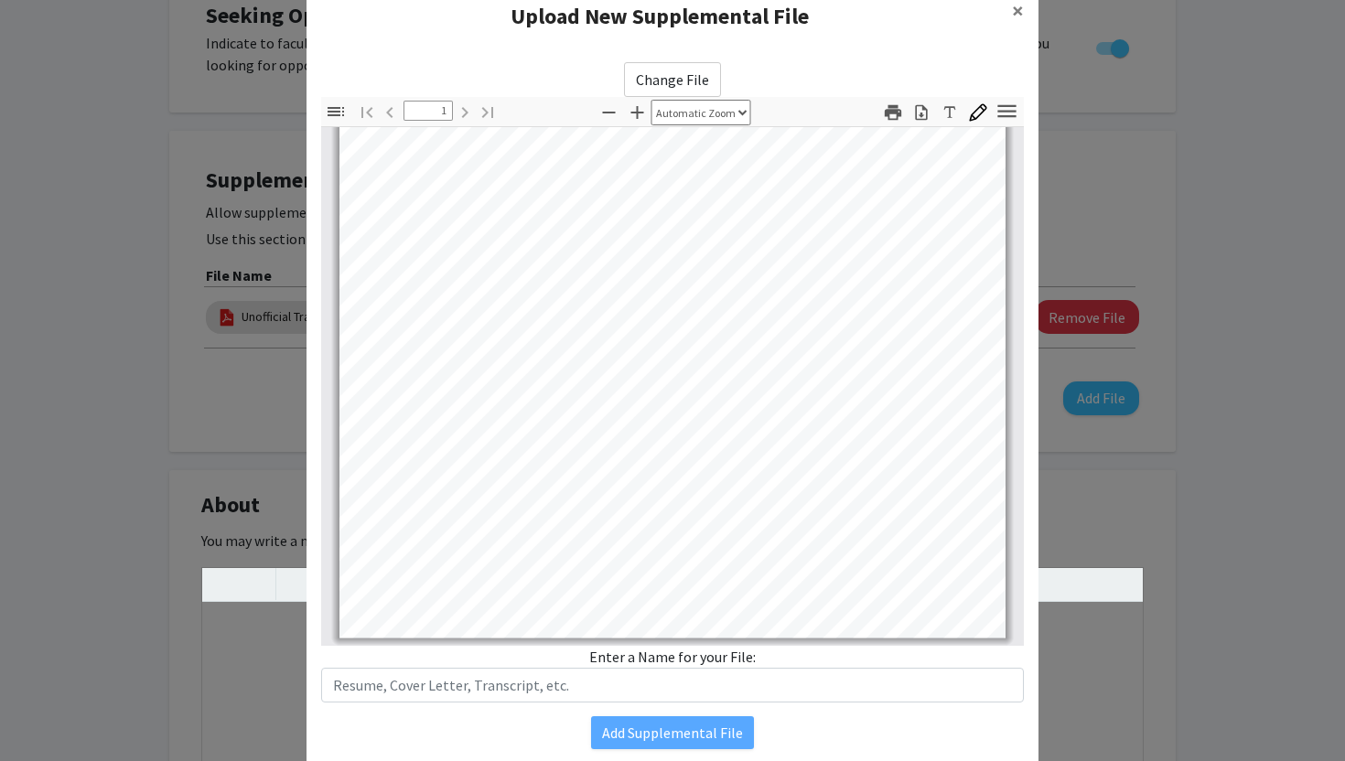
scroll to position [87, 0]
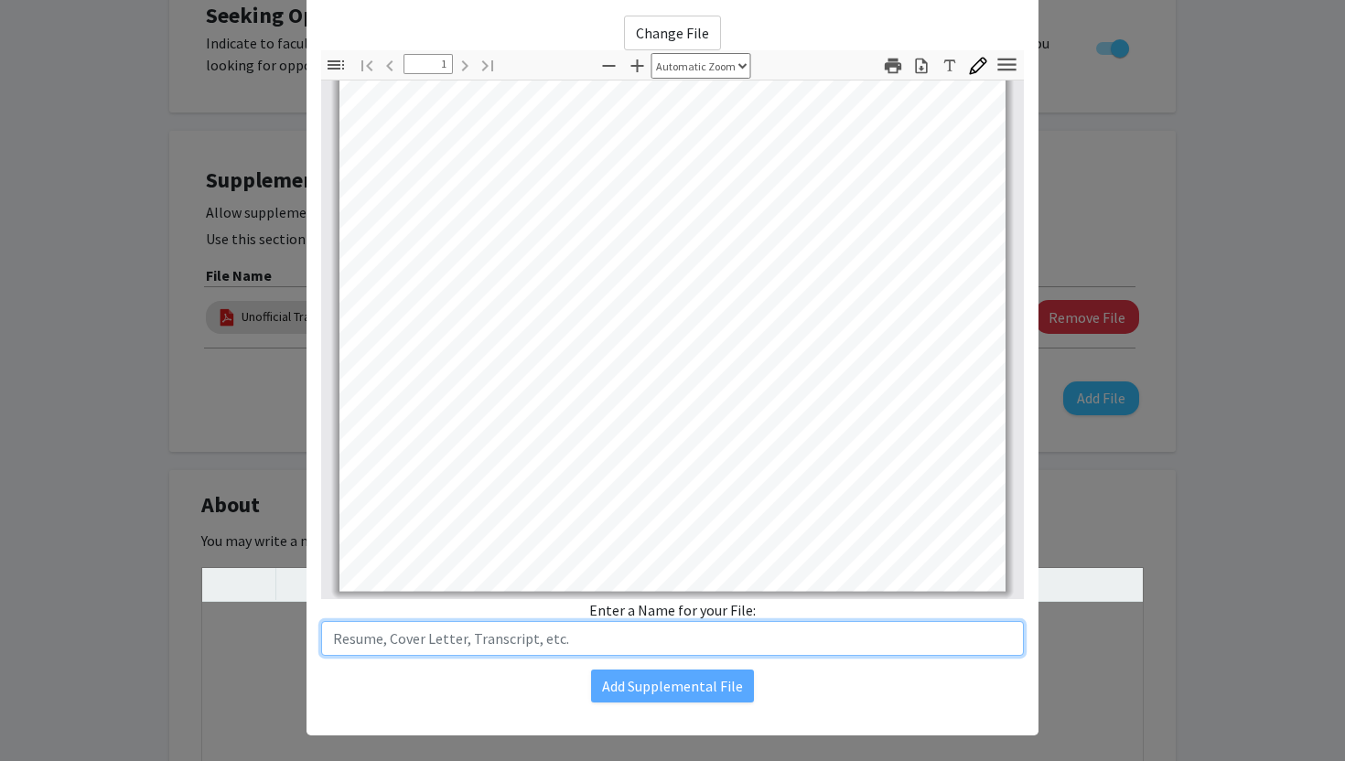
click at [523, 635] on input "text" at bounding box center [672, 638] width 703 height 35
type input "Professional Resume"
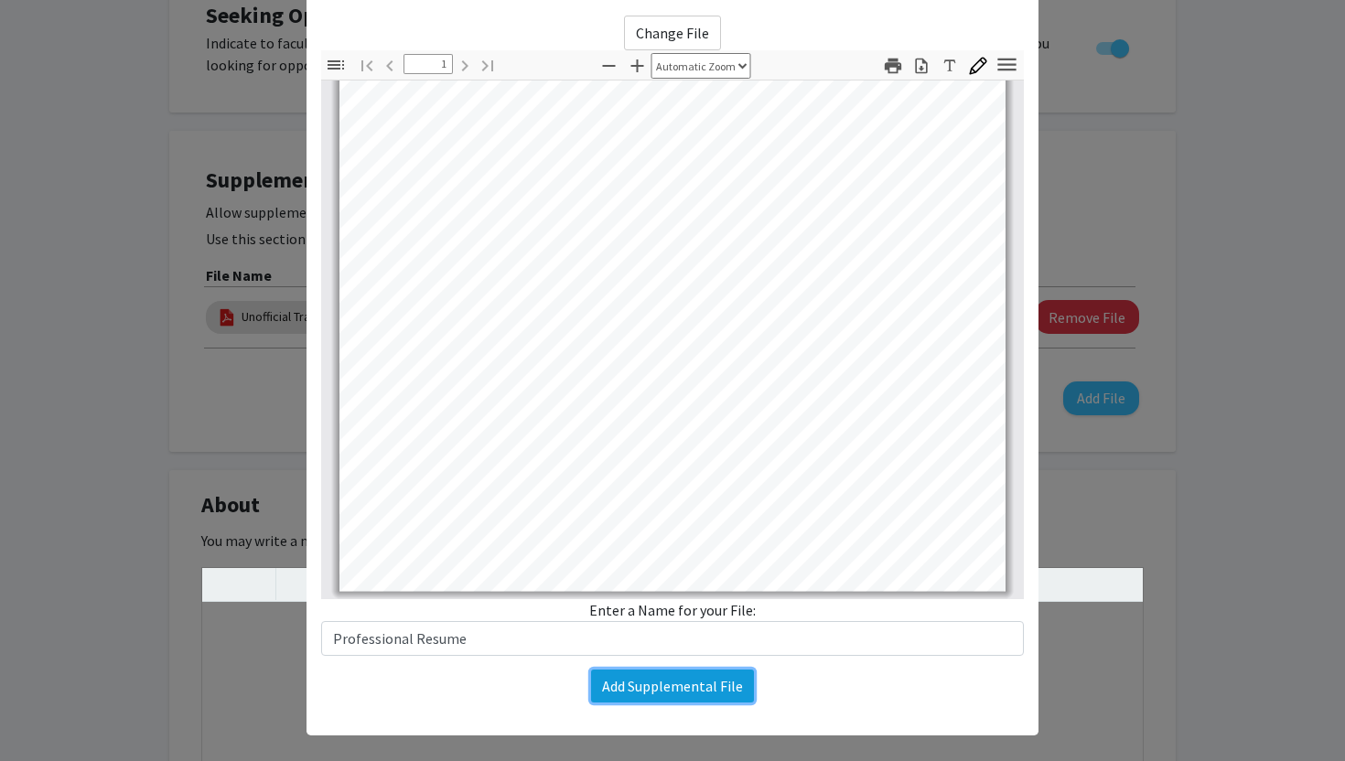
click at [640, 679] on button "Add Supplemental File" at bounding box center [672, 686] width 163 height 33
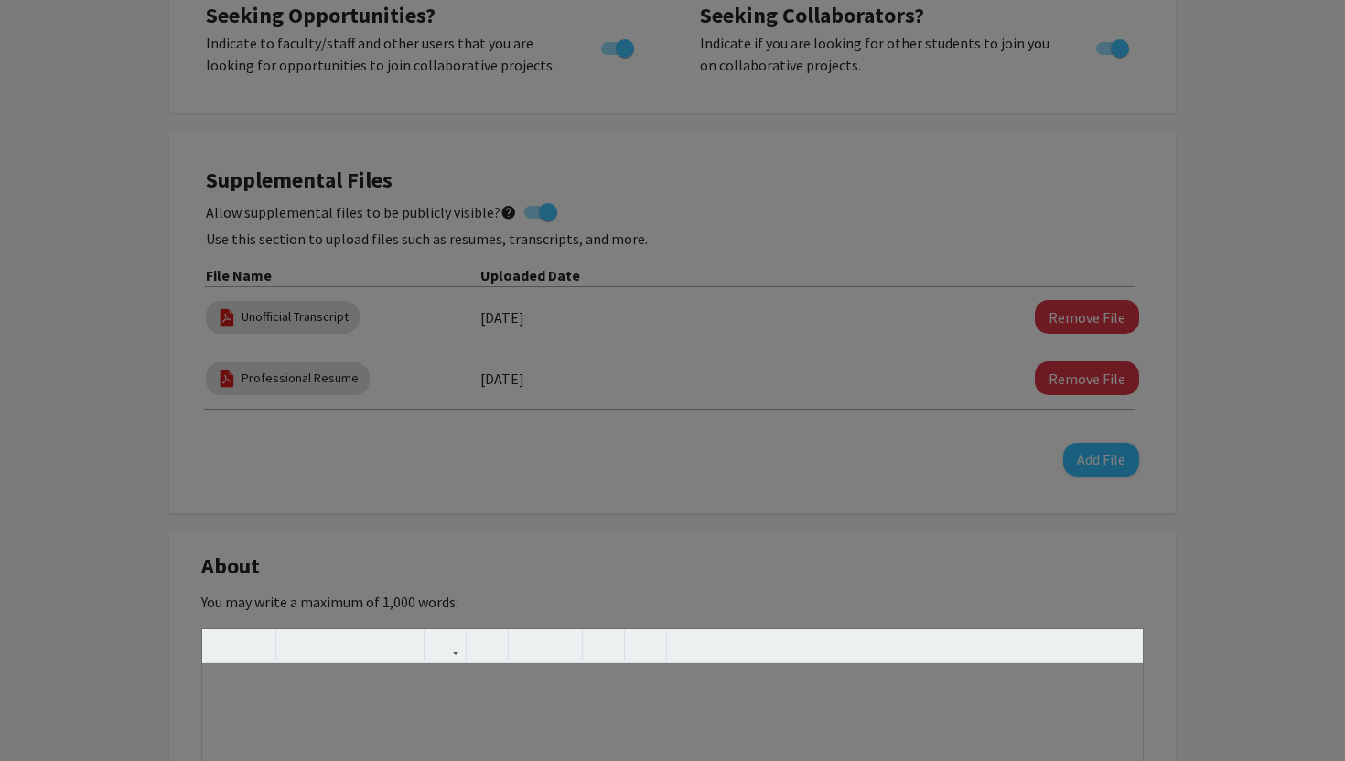
scroll to position [360, 0]
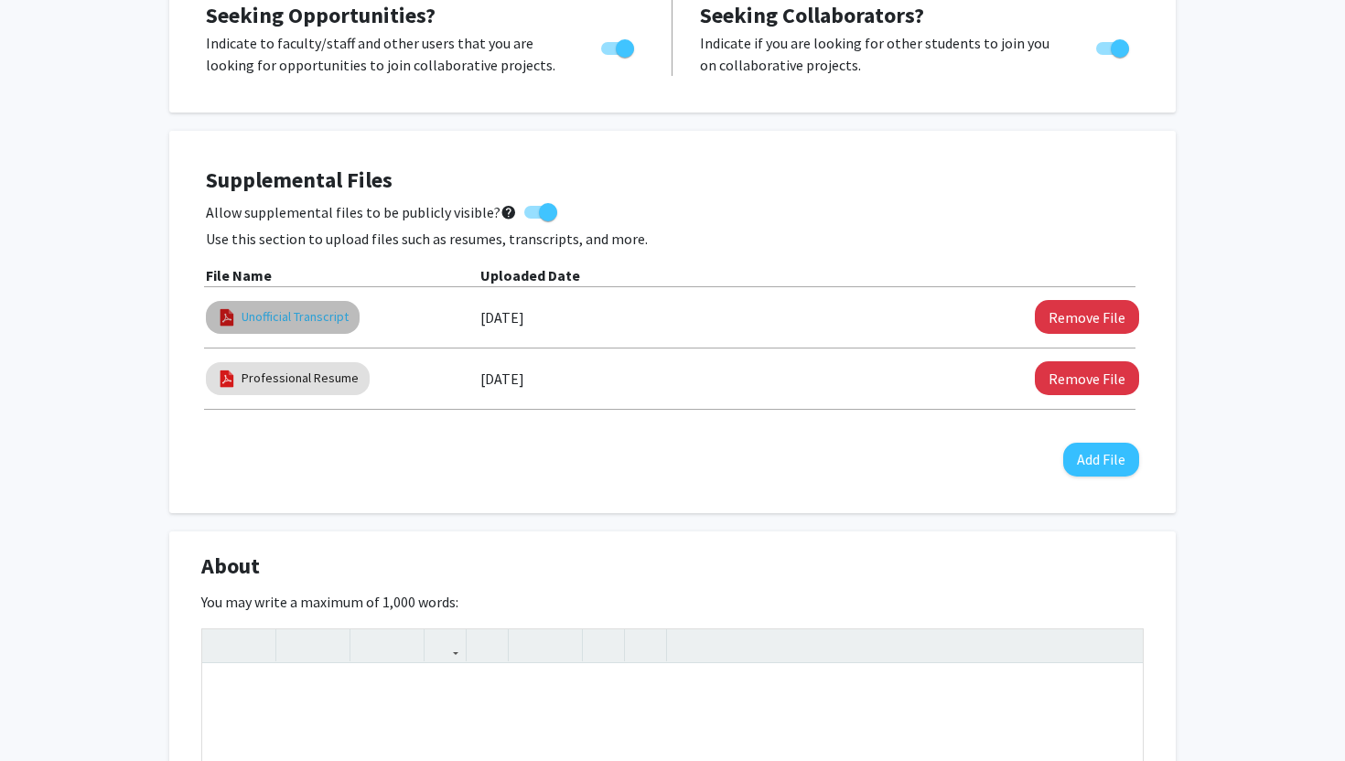
click at [308, 319] on link "Unofficial Transcript" at bounding box center [295, 316] width 107 height 19
select select "custom"
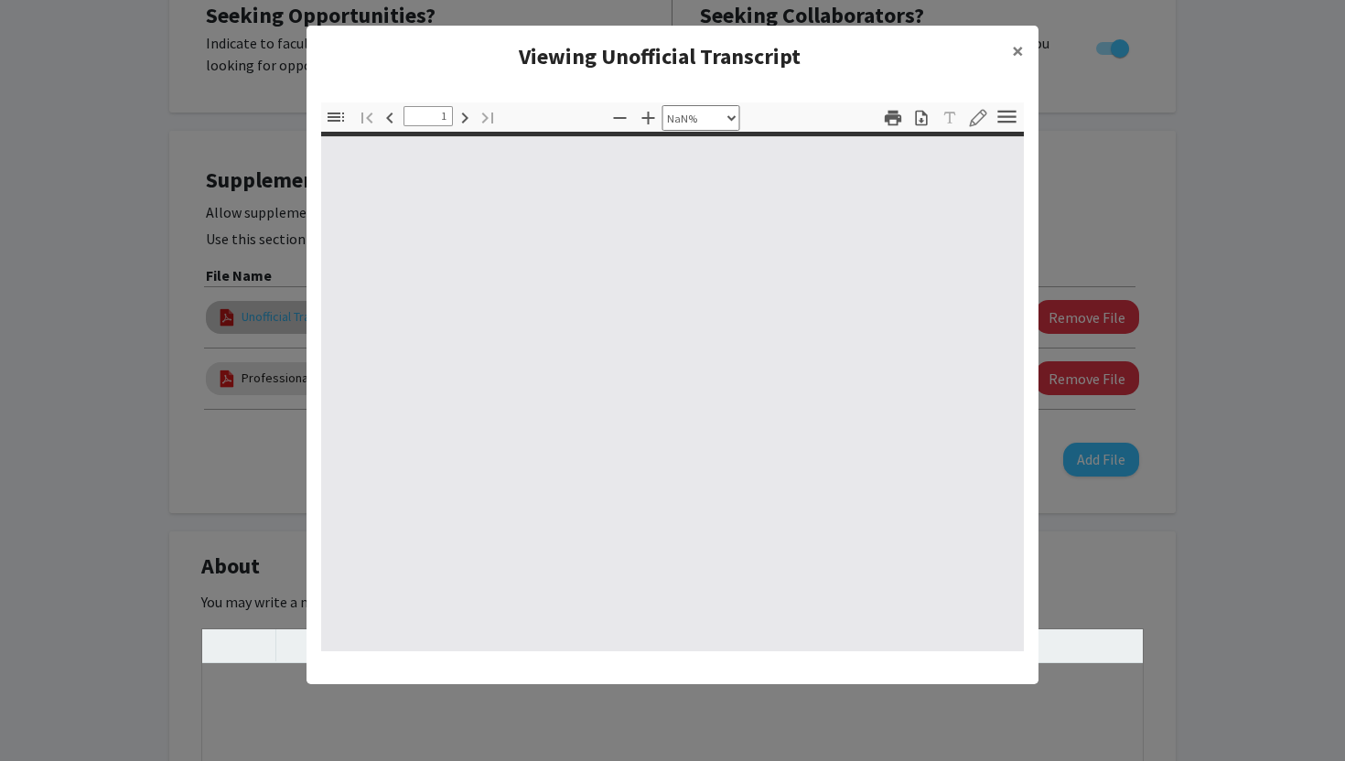
type input "0"
select select "custom"
type input "1"
select select "auto"
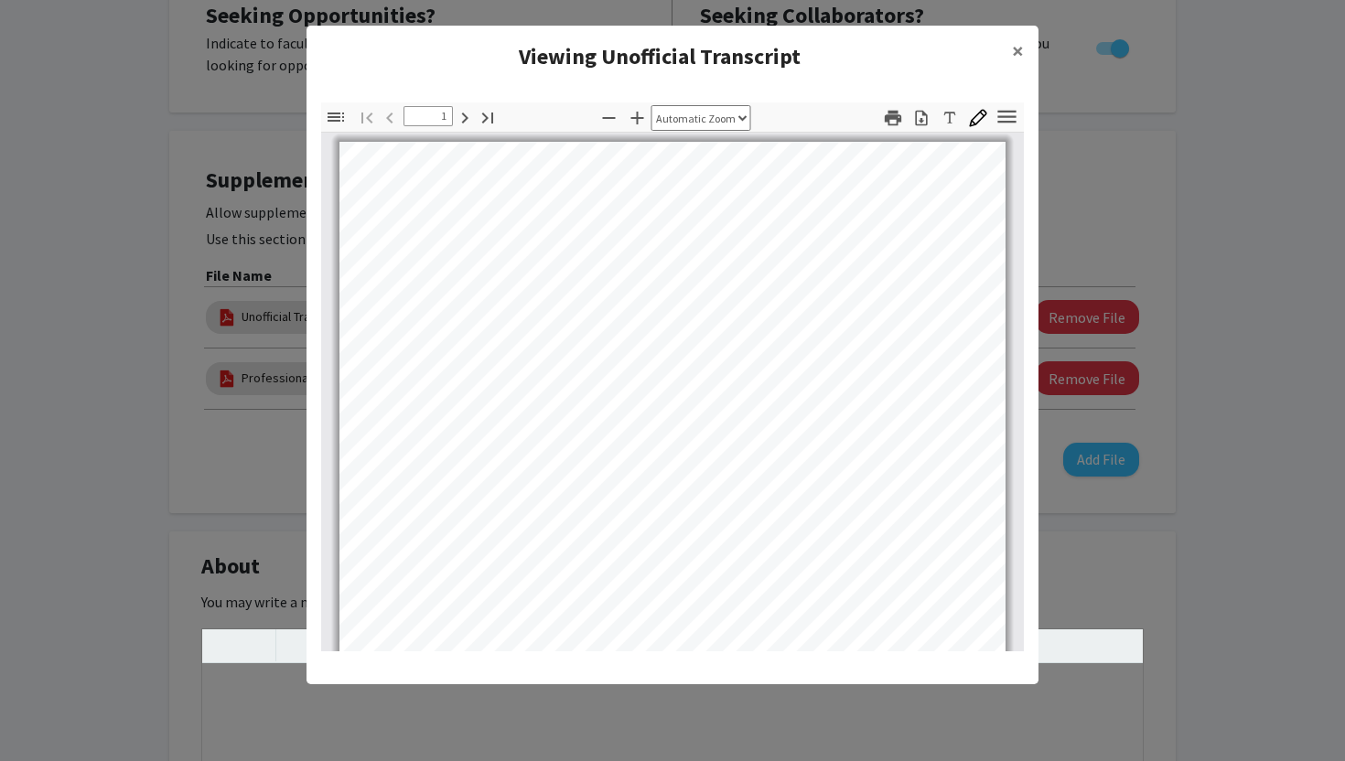
scroll to position [0, 0]
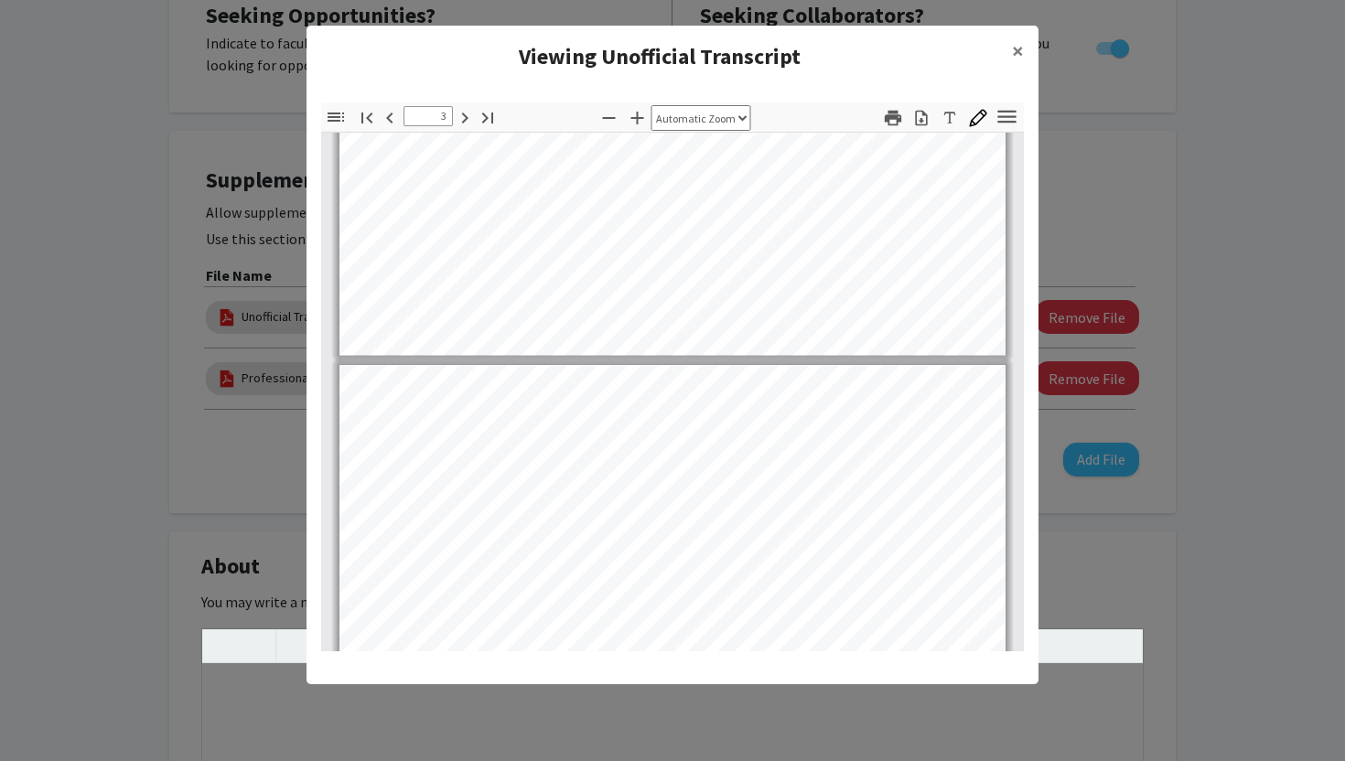
type input "4"
click at [1013, 53] on span "×" at bounding box center [1018, 51] width 12 height 28
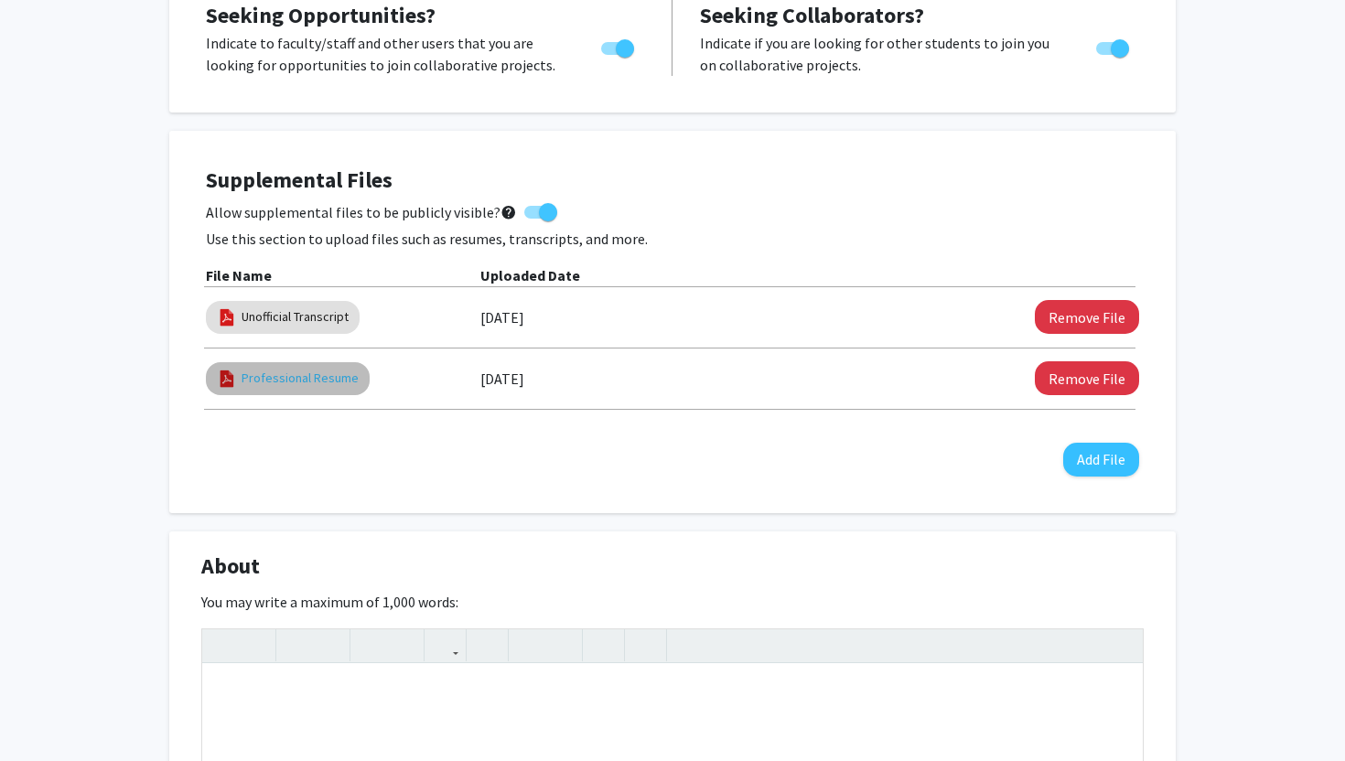
click at [305, 380] on link "Professional Resume" at bounding box center [300, 378] width 117 height 19
select select "custom"
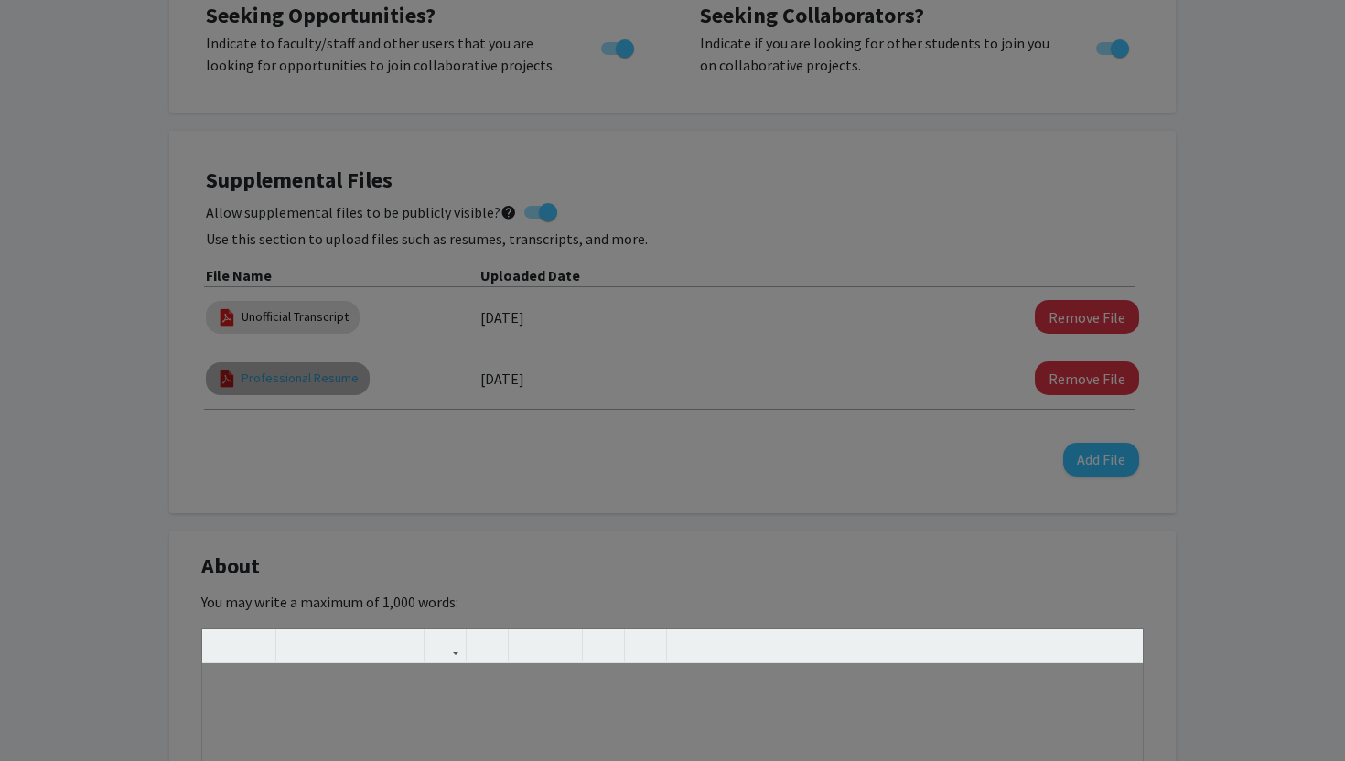
type input "0"
select select "custom"
type input "1"
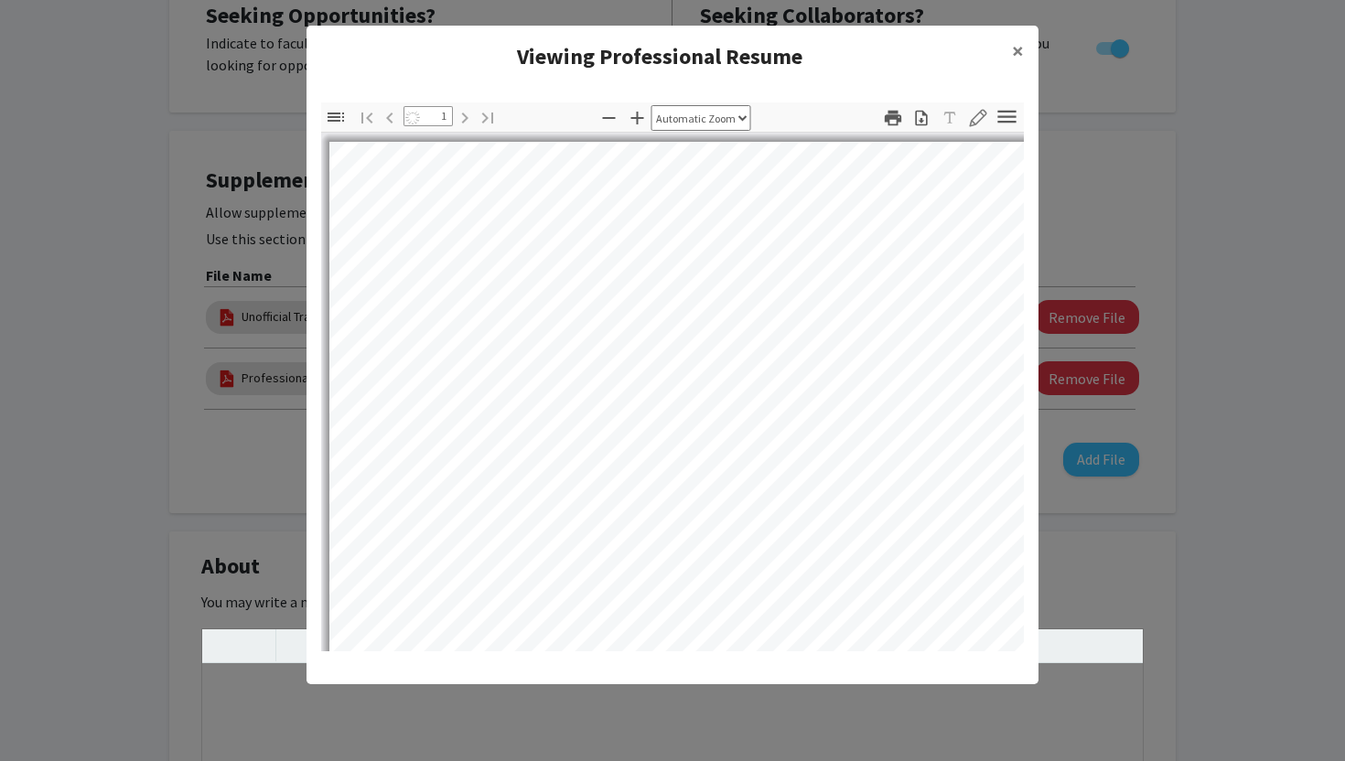
select select "auto"
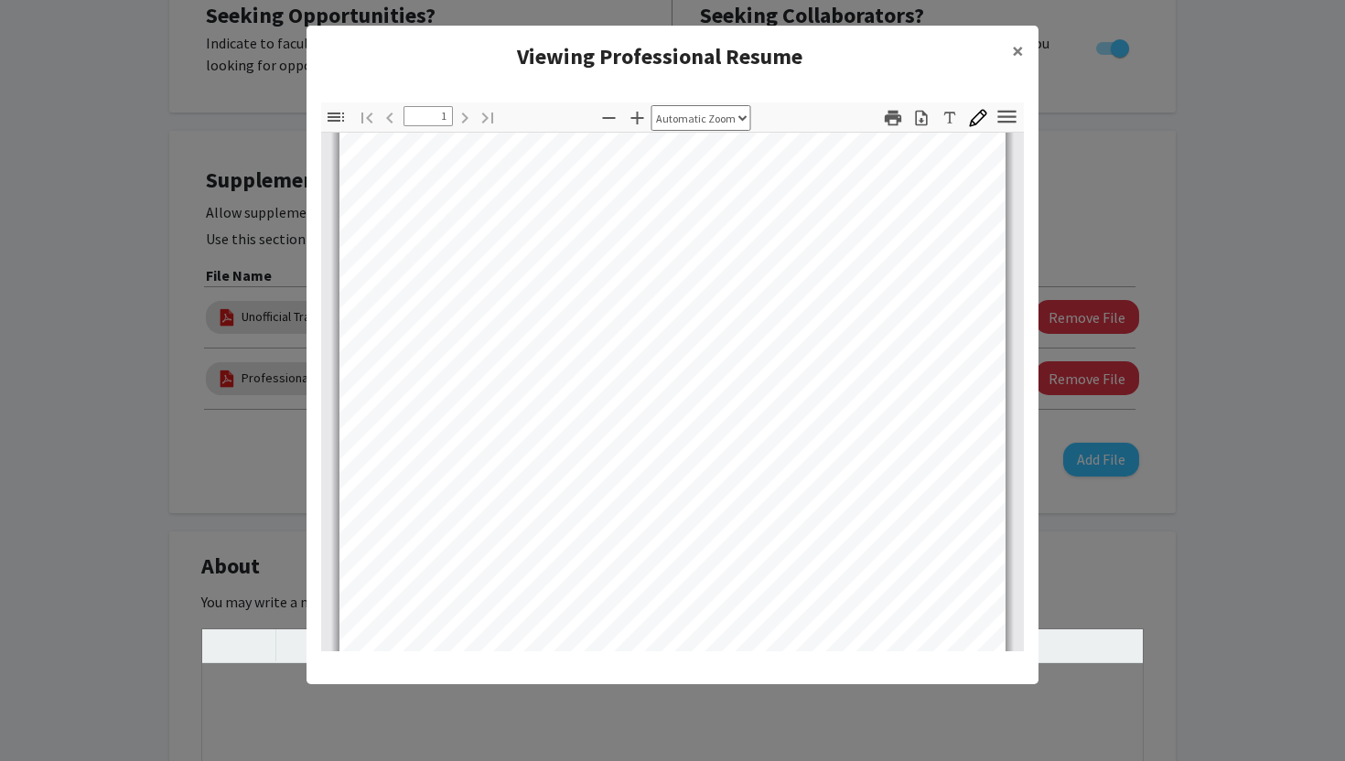
scroll to position [360, 0]
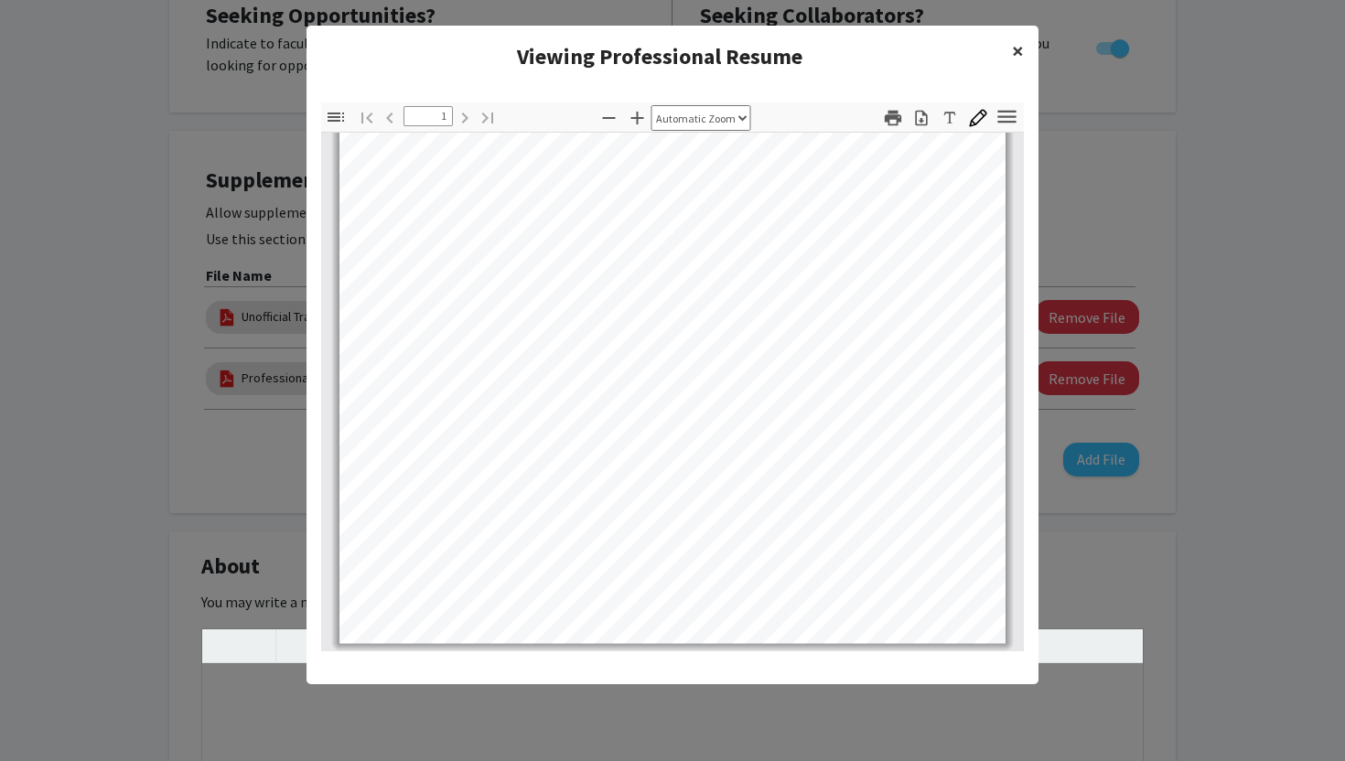
click at [1019, 48] on span "×" at bounding box center [1018, 51] width 12 height 28
